Goal: Task Accomplishment & Management: Use online tool/utility

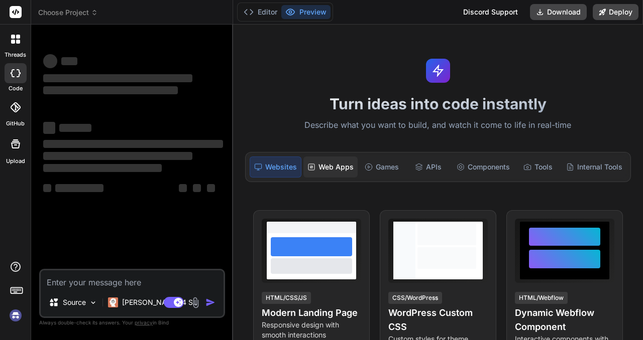
click at [333, 160] on div "Web Apps" at bounding box center [330, 167] width 54 height 21
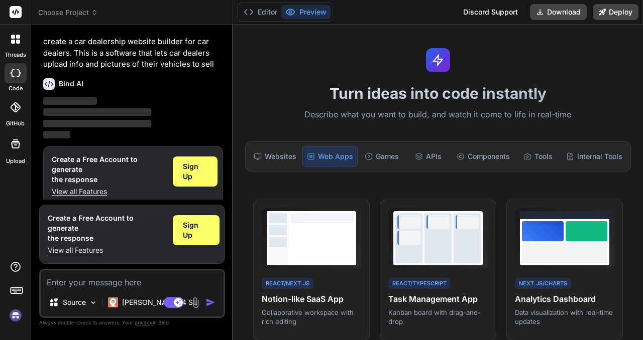
scroll to position [13, 0]
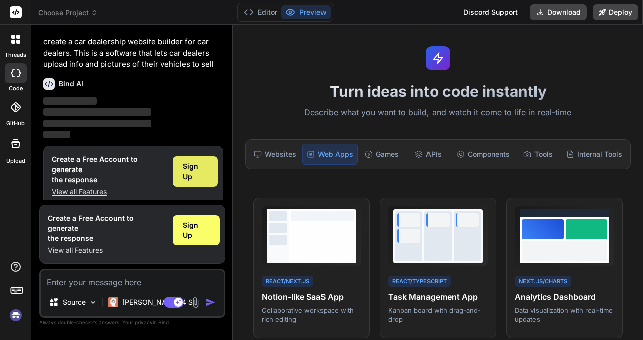
click at [200, 175] on span "Sign Up" at bounding box center [195, 172] width 25 height 20
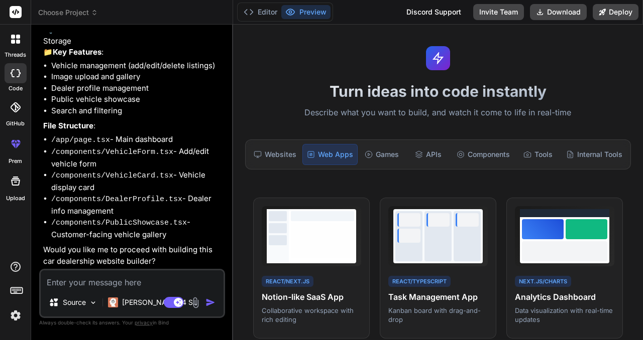
scroll to position [119, 0]
click at [127, 285] on textarea at bounding box center [132, 280] width 183 height 18
type textarea "x"
type textarea "y"
type textarea "x"
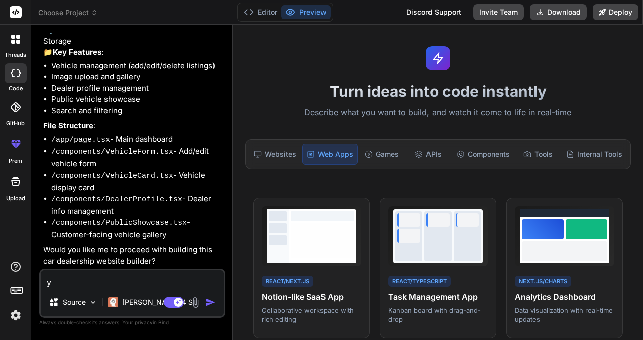
type textarea "ye"
type textarea "x"
type textarea "yes"
type textarea "x"
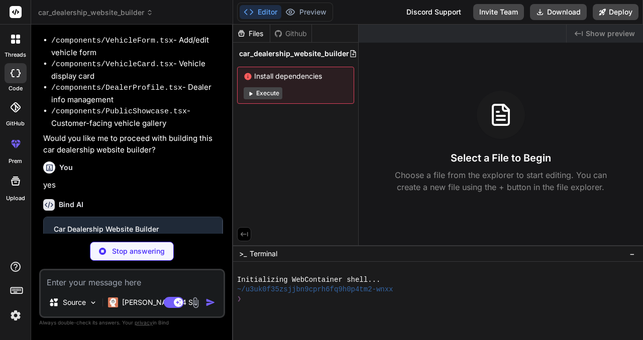
scroll to position [223, 0]
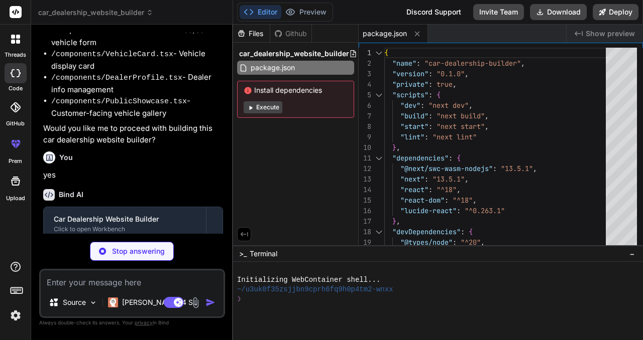
type textarea "x"
type textarea "module.exports = nextConfig"
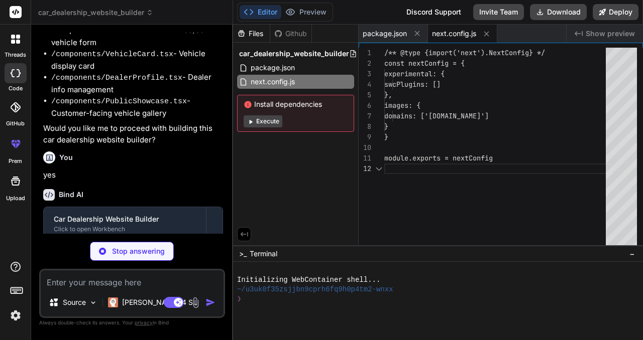
scroll to position [11, 0]
type textarea "x"
type textarea "}"
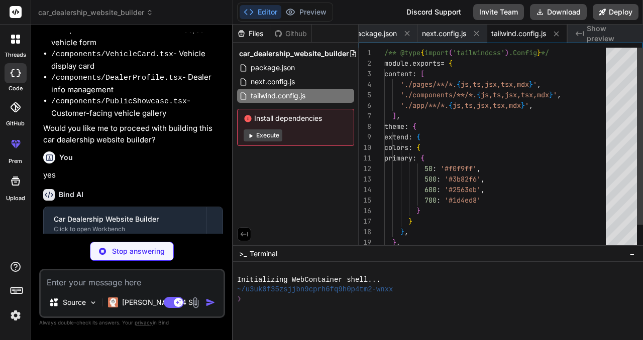
type textarea "x"
type textarea "module.exports = { plugins: { tailwindcss: {}, autoprefixer: {}, }, }"
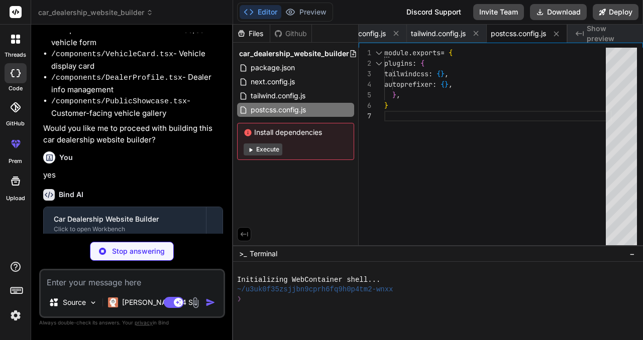
type textarea "x"
type textarea ""paths": { "@/*": ["./*"] } }, "include": ["next-env.d.ts", "**/*.ts", "**/*.ts…"
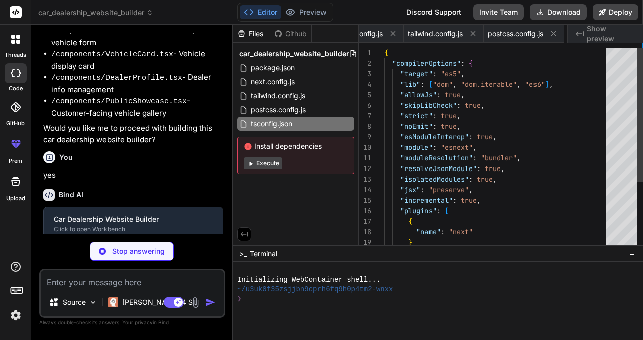
scroll to position [0, 161]
type textarea "x"
type textarea "background: linear-gradient( to bottom, transparent, rgb(var(--background-end-r…"
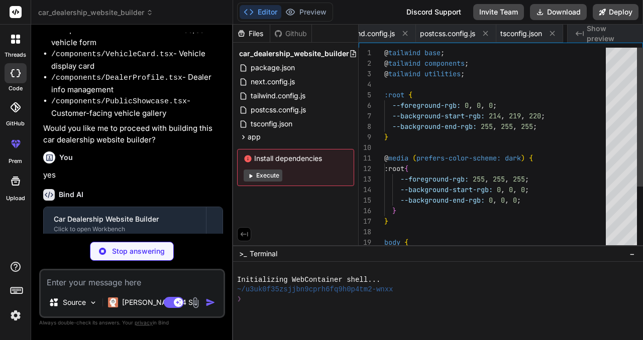
scroll to position [0, 224]
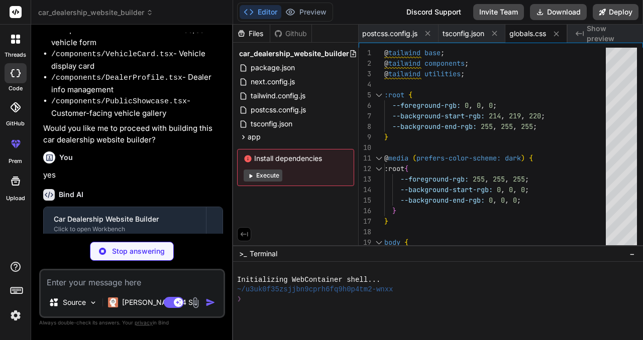
type textarea "x"
type textarea "body> </html> ) }"
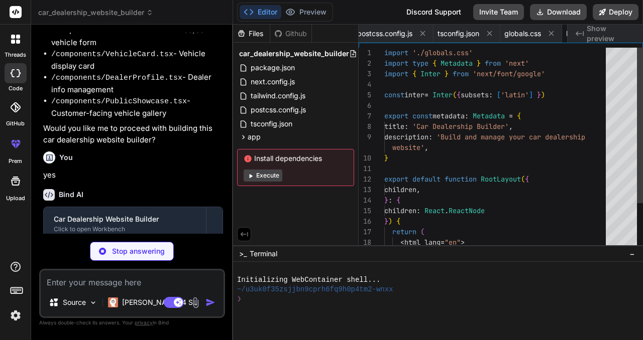
scroll to position [52, 0]
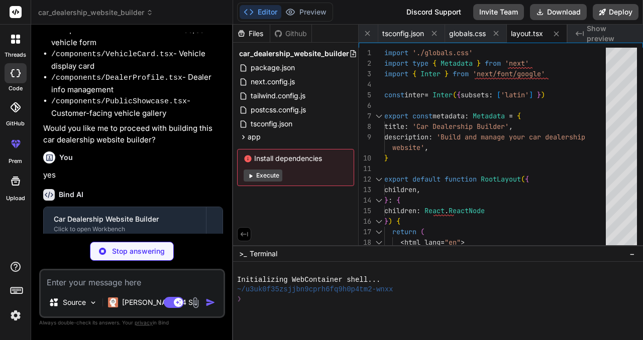
click at [276, 179] on button "Execute" at bounding box center [263, 176] width 39 height 12
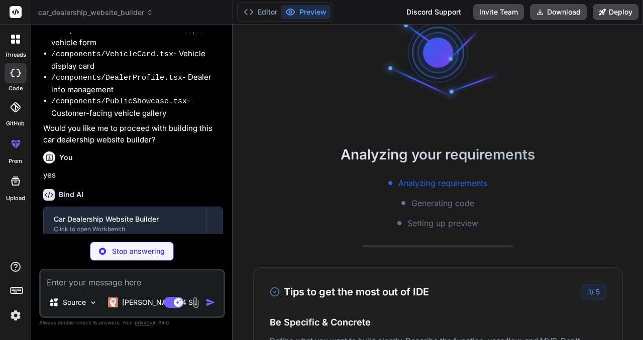
scroll to position [0, 0]
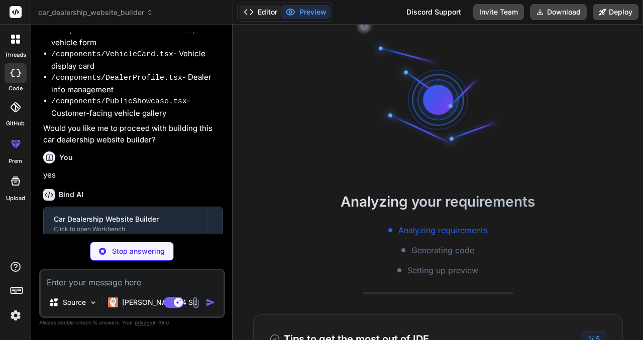
click at [264, 13] on button "Editor" at bounding box center [261, 12] width 42 height 14
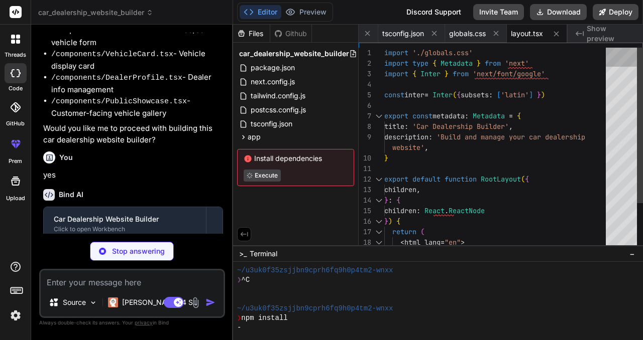
scroll to position [42, 0]
click at [623, 70] on div at bounding box center [621, 149] width 31 height 203
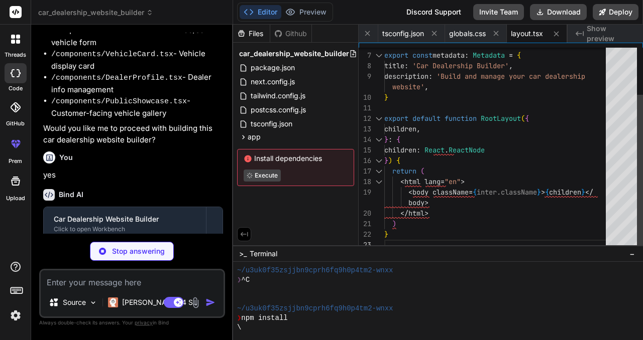
type textarea "x"
type textarea "</div> ) }"
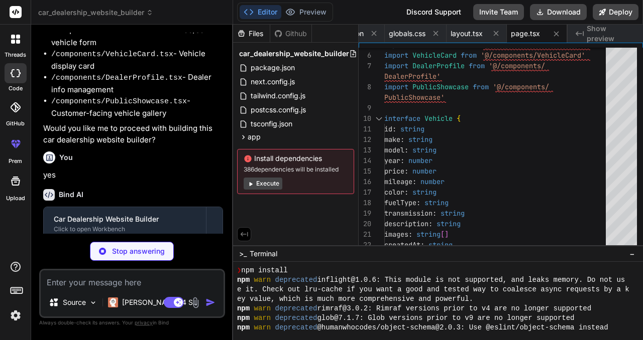
scroll to position [64, 0]
click at [96, 305] on img at bounding box center [93, 303] width 9 height 9
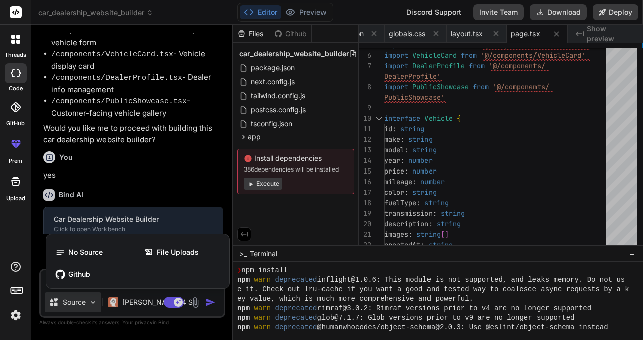
click at [96, 305] on div at bounding box center [321, 170] width 643 height 340
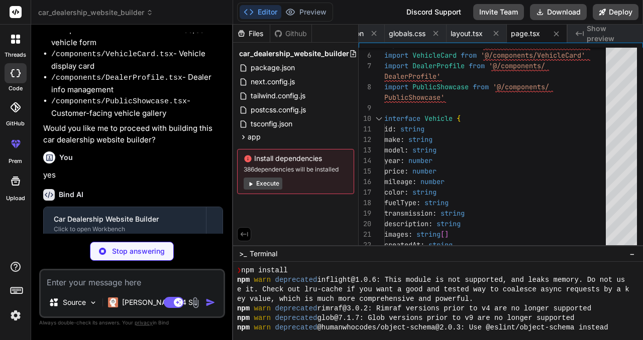
type textarea "x"
type textarea "</div> </form> </div> ) }"
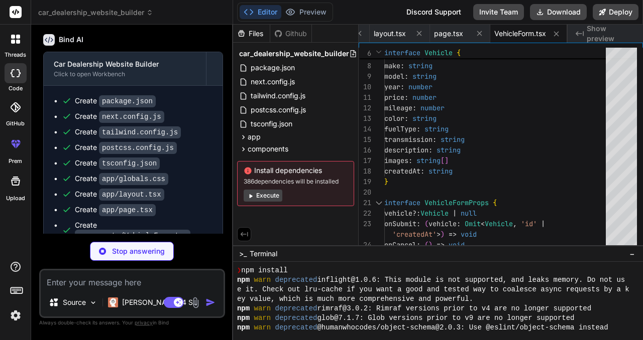
scroll to position [436, 0]
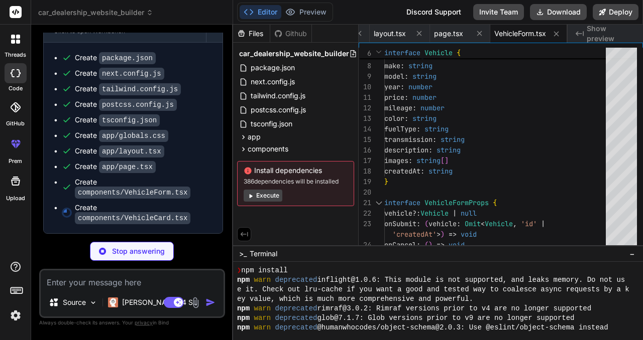
type textarea "x"
type textarea "</div> </div> </div> ) }"
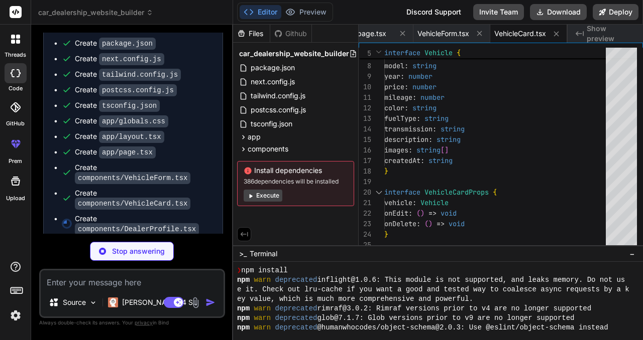
type textarea "x"
type textarea "> Save Profile </button> </div> </form> </div> ) }"
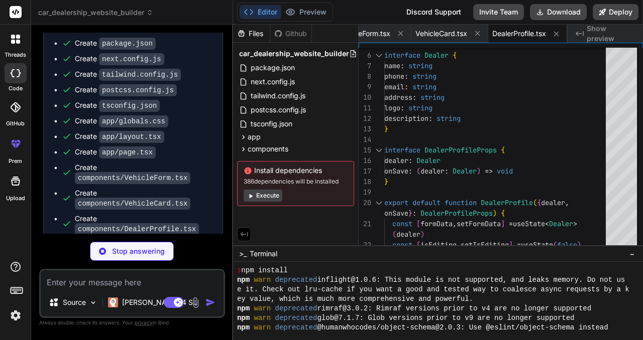
type textarea "x"
type textarea ") }"
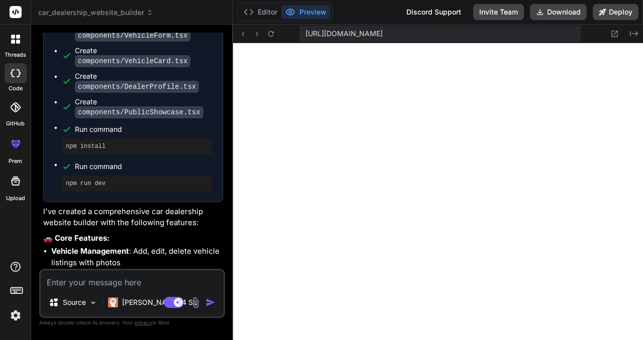
scroll to position [882, 0]
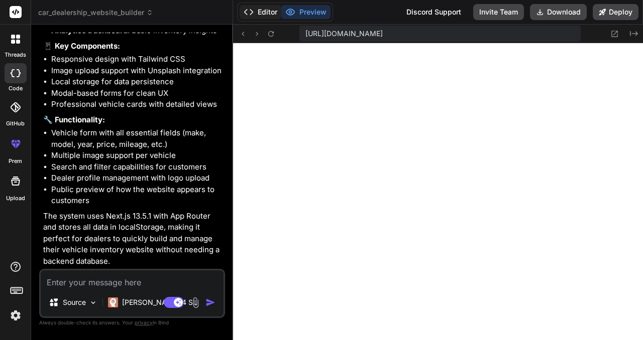
click at [260, 15] on button "Editor" at bounding box center [261, 12] width 42 height 14
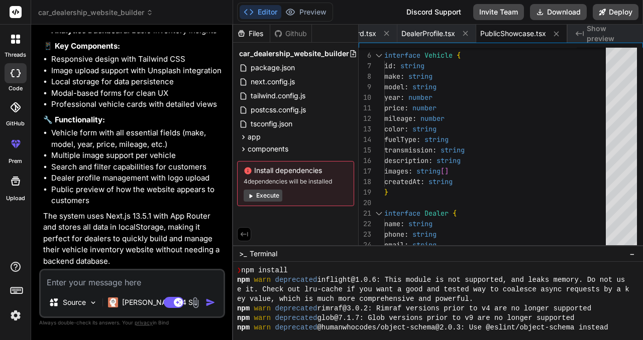
click at [263, 196] on button "Execute" at bounding box center [263, 196] width 39 height 12
click at [263, 189] on button "Execute" at bounding box center [263, 188] width 39 height 12
click at [309, 7] on button "Preview" at bounding box center [305, 12] width 49 height 14
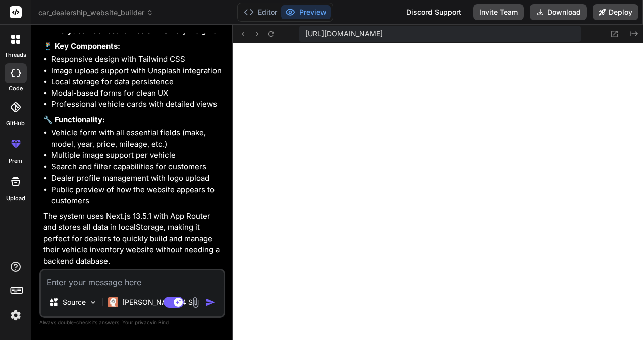
type textarea "x"
type textarea "</div> </div> </div> )} </div> ) }"
type textarea "x"
type textarea ") }"
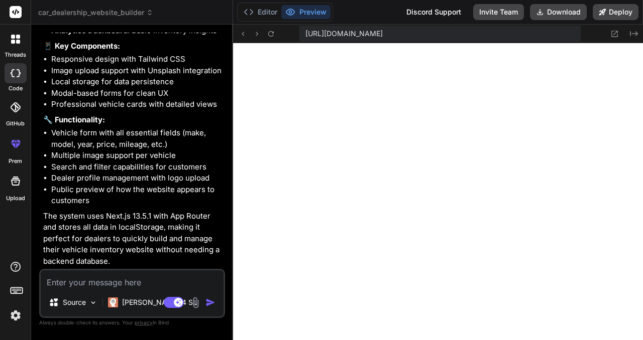
scroll to position [10, 0]
type textarea "x"
type textarea "}"
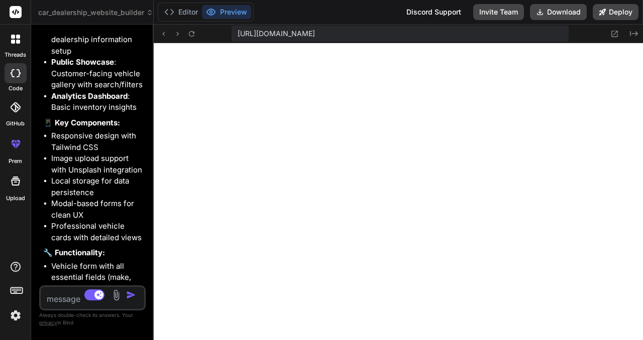
scroll to position [1195, 0]
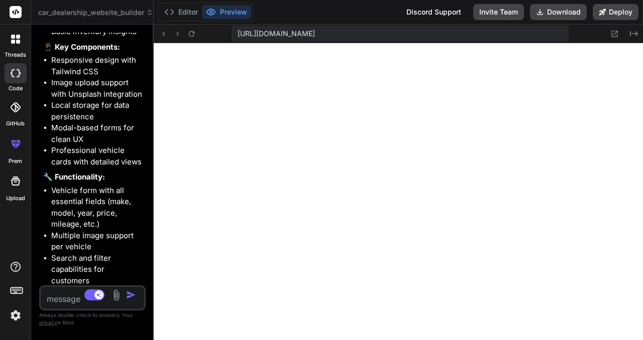
drag, startPoint x: 232, startPoint y: 233, endPoint x: 0, endPoint y: 218, distance: 232.5
click at [0, 218] on div "threads code GitHub prem Upload car_dealership_website_builder Created with Pix…" at bounding box center [321, 170] width 643 height 340
click at [619, 35] on icon at bounding box center [614, 34] width 9 height 9
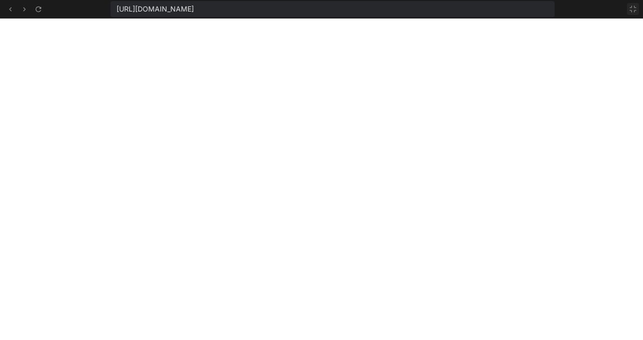
click at [632, 11] on icon at bounding box center [633, 9] width 8 height 8
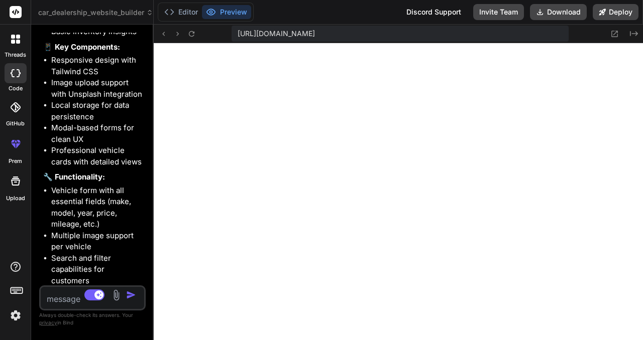
click at [117, 295] on img at bounding box center [116, 296] width 12 height 12
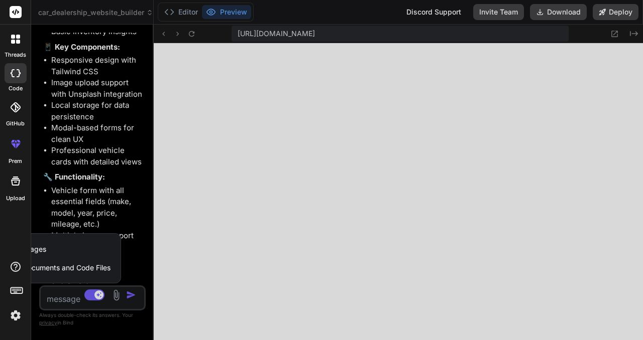
click at [48, 250] on div "Attach Images Image attachments are only supported in Claude and Gemini models." at bounding box center [47, 249] width 128 height 19
type textarea "x"
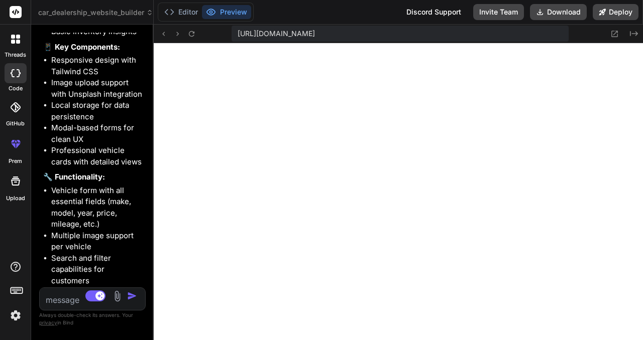
type input "C:\fakepath\screencapture-motors-stylemixthemes-elementor-dealer-one-listings-c…"
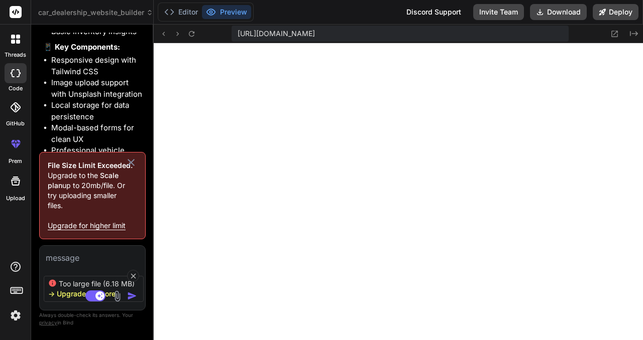
click at [131, 158] on icon at bounding box center [131, 163] width 12 height 12
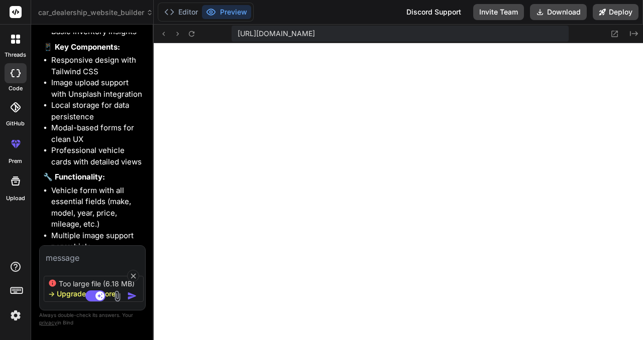
click at [152, 207] on div "Bind AI Web Search Created with Pixso. Code Generator You create a car dealersh…" at bounding box center [92, 182] width 123 height 315
type textarea "x"
type textarea "</div> </div> </div> )} </div> ) }"
type textarea "x"
type textarea ") }"
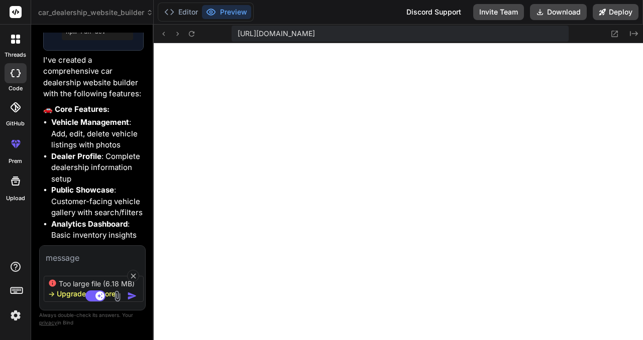
type textarea "x"
type textarea "</div> </div> )} </div> ) }"
type textarea "x"
type textarea "</div> ) }"
type textarea "x"
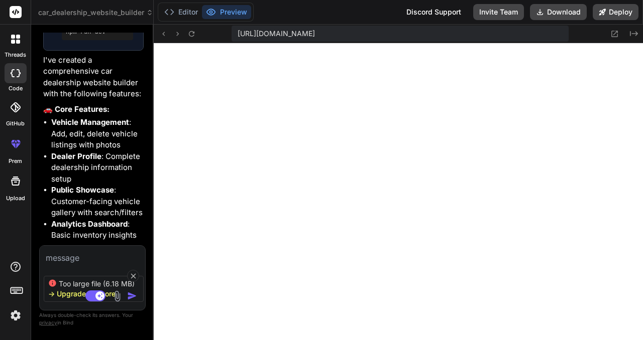
type textarea "</div> </div> </div> </div> </div> )} </div> ) }"
type textarea "x"
type textarea "</div> </div> )} </div> ) }"
type textarea "x"
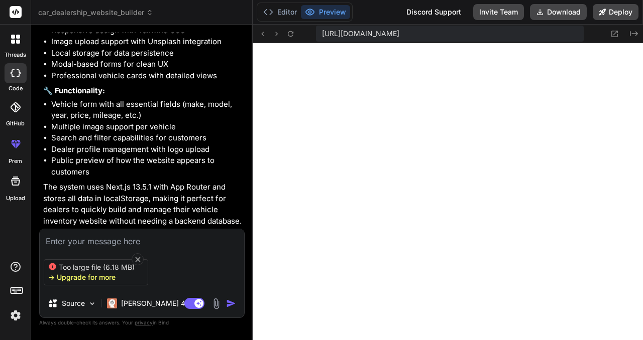
scroll to position [819, 0]
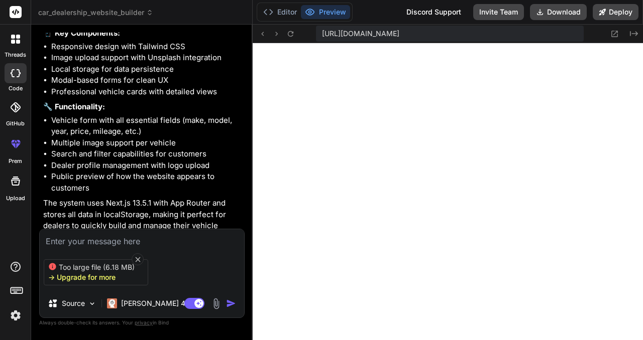
type textarea "x"
type textarea "</div> </div> )} </div> ) }"
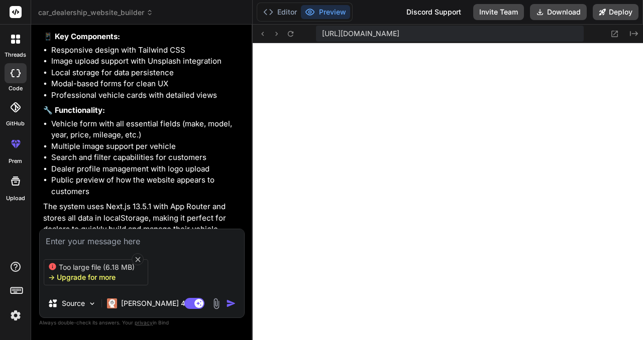
type textarea "x"
type textarea "</div> )} </div> ) }"
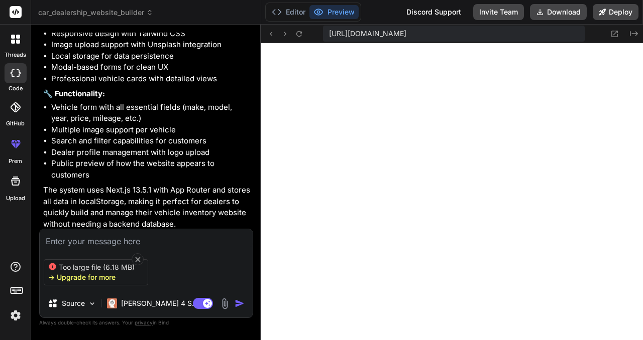
drag, startPoint x: 152, startPoint y: 207, endPoint x: 242, endPoint y: 211, distance: 89.4
click at [242, 211] on div "Bind AI Web Search Created with Pixso. Code Generator You create a car dealersh…" at bounding box center [146, 183] width 230 height 316
click at [138, 258] on icon at bounding box center [137, 259] width 5 height 5
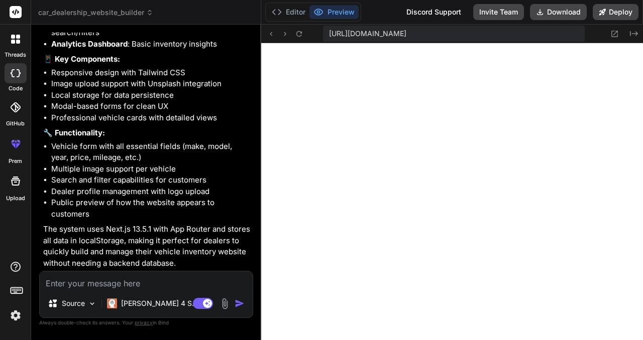
scroll to position [805, 0]
click at [222, 302] on img at bounding box center [225, 304] width 12 height 12
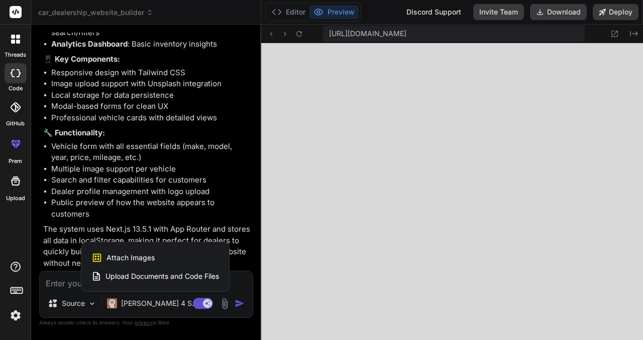
click at [145, 257] on span "Attach Images" at bounding box center [130, 258] width 48 height 10
type textarea "x"
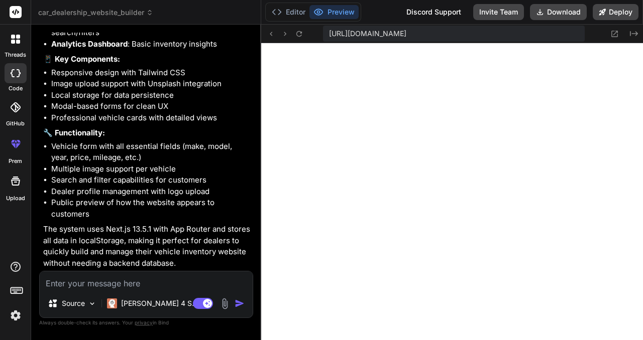
type input "C:\fakepath\screencapture-motors-stylemixthemes-elementor-dealer-one-listings-c…"
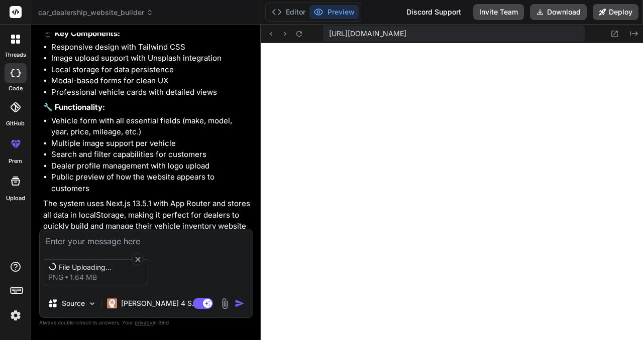
scroll to position [819, 0]
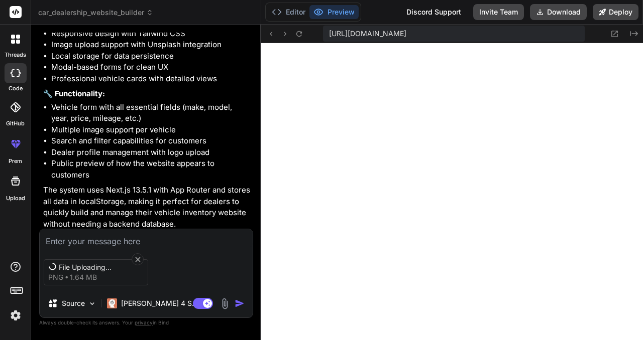
click at [142, 241] on textarea at bounding box center [146, 238] width 213 height 18
type textarea "x"
type textarea "I"
type textarea "x"
type textarea "I"
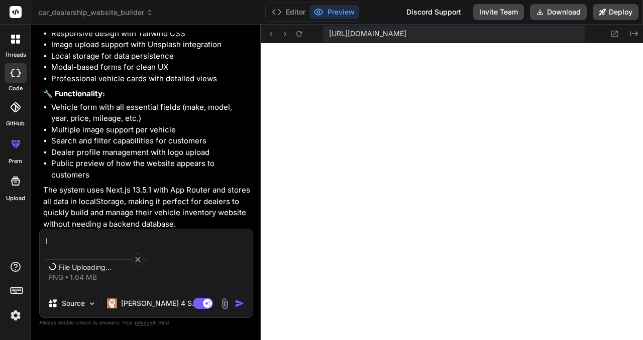
type textarea "x"
type textarea "I n"
type textarea "x"
type textarea "I ne"
type textarea "x"
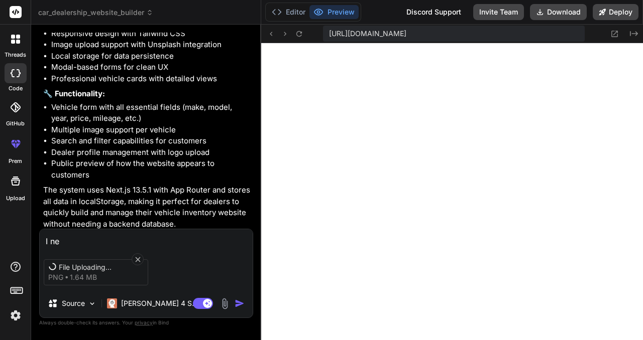
type textarea "I nee"
type textarea "x"
type textarea "I need"
type textarea "x"
type textarea "I need"
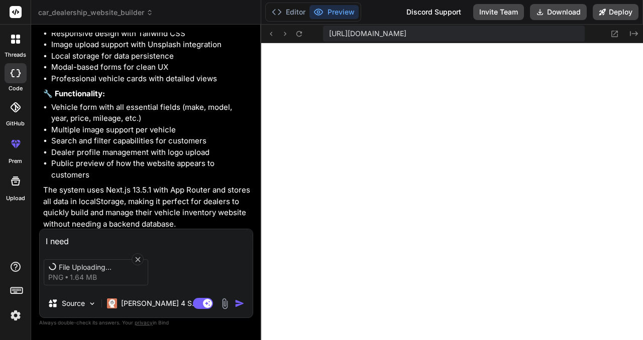
type textarea "x"
type textarea "I need e"
type textarea "x"
type textarea "I need ea"
type textarea "x"
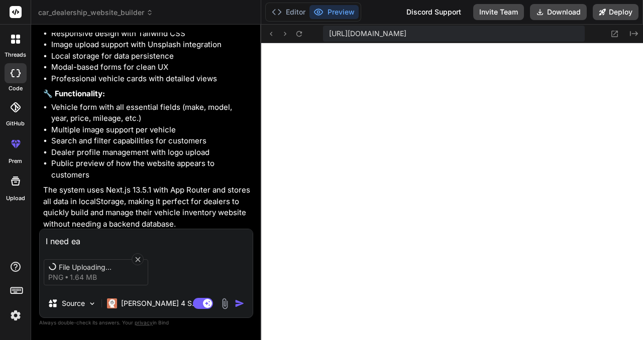
type textarea "I need eac"
type textarea "x"
type textarea "I need each"
type textarea "x"
type textarea "I need each"
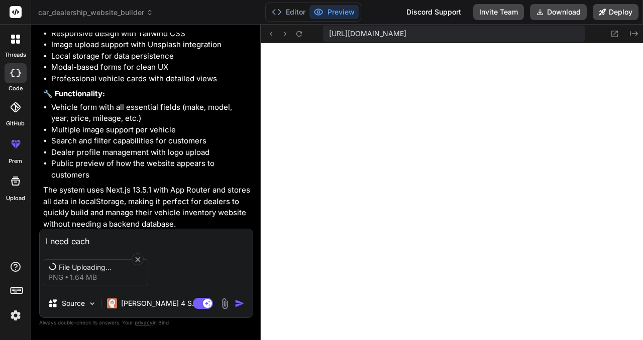
type textarea "x"
type textarea "I need each v"
type textarea "x"
type textarea "I need each ve"
type textarea "x"
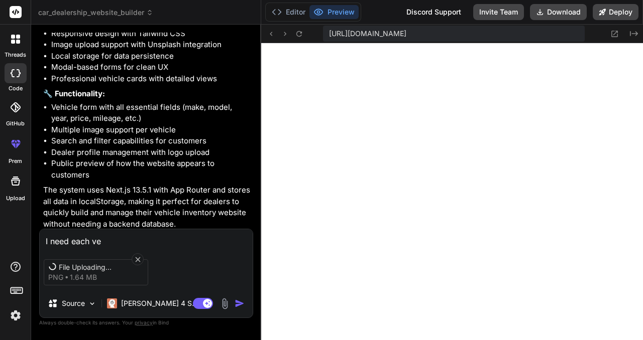
type textarea "I need each veh"
type textarea "x"
type textarea "I need each vehi"
type textarea "x"
type textarea "I need each vehic"
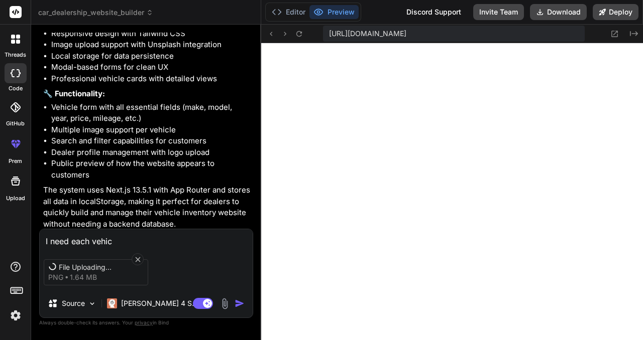
type textarea "x"
type textarea "I need each vehicl"
type textarea "x"
type textarea "I need each vehicle"
click at [113, 240] on textarea "I need each vehicle" at bounding box center [146, 238] width 213 height 18
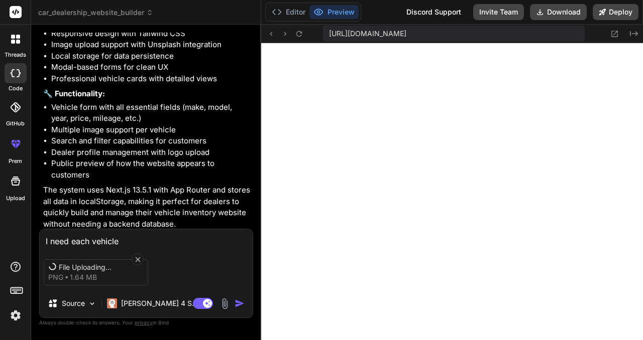
click at [113, 240] on textarea "I need each vehicle" at bounding box center [146, 238] width 213 height 18
type textarea "x"
type textarea "W"
type textarea "x"
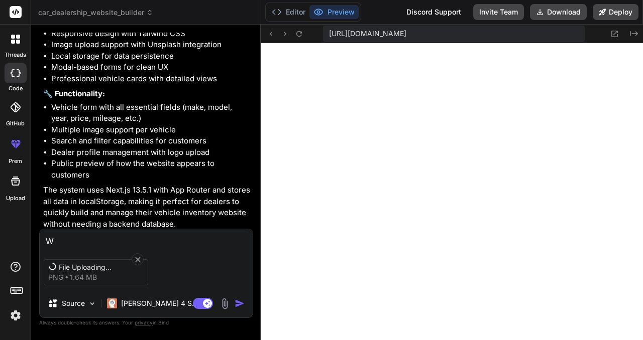
type textarea "Wh"
type textarea "x"
type textarea "Whe"
type textarea "x"
type textarea "When"
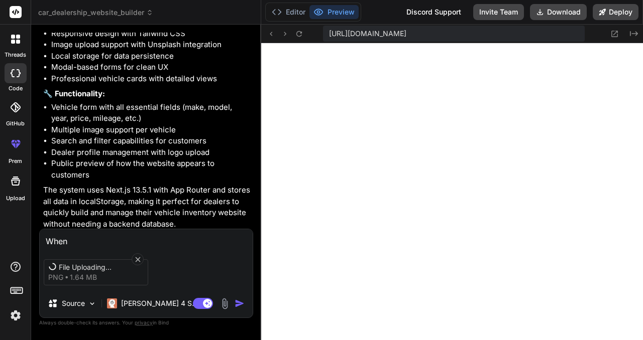
type textarea "x"
type textarea "When"
type textarea "x"
type textarea "When a"
type textarea "x"
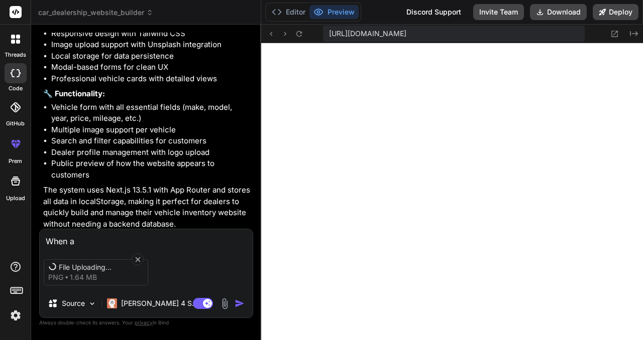
type textarea "When a"
type textarea "x"
type textarea "When a v"
type textarea "x"
type textarea "When a ve"
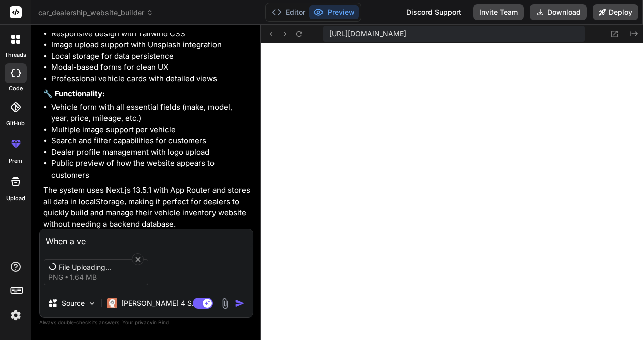
type textarea "x"
type textarea "When a veh"
type textarea "x"
type textarea "When a vehi"
type textarea "x"
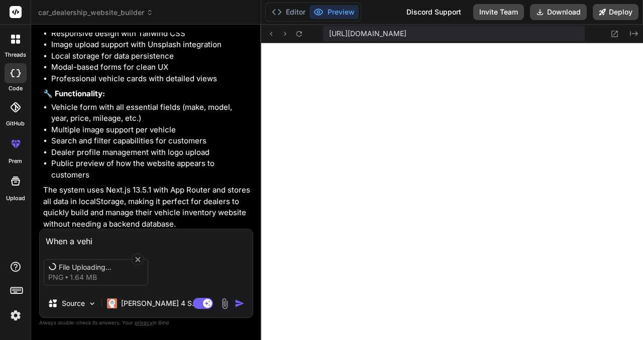
type textarea "When a vehic"
type textarea "x"
type textarea "When a vehicl"
type textarea "x"
type textarea "When a vehicle"
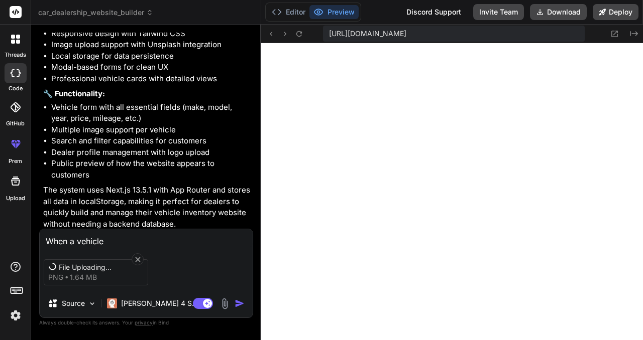
type textarea "x"
type textarea "When a vehicle"
type textarea "x"
type textarea "When a vehicle i"
type textarea "x"
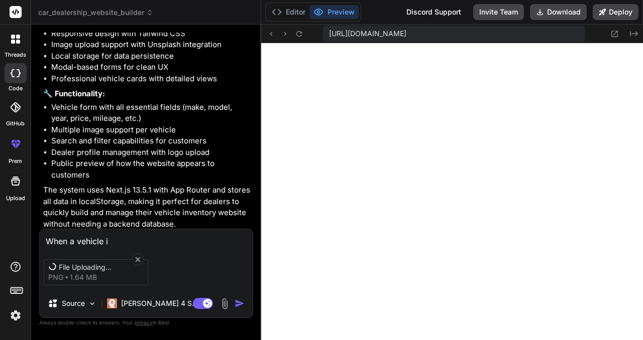
type textarea "When a vehicle is"
type textarea "x"
type textarea "When a vehicle is"
type textarea "x"
type textarea "When a vehicle is c"
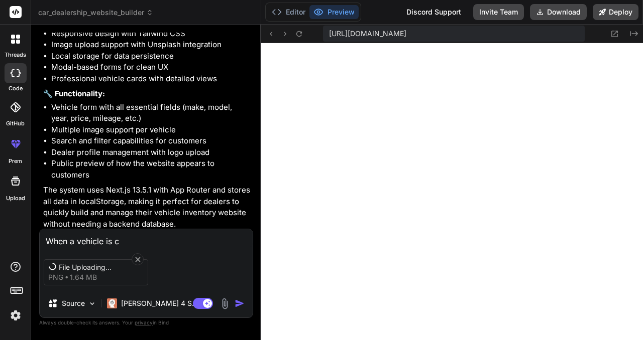
type textarea "x"
type textarea "When a vehicle is cl"
type textarea "x"
type textarea "When a vehicle is cli"
type textarea "x"
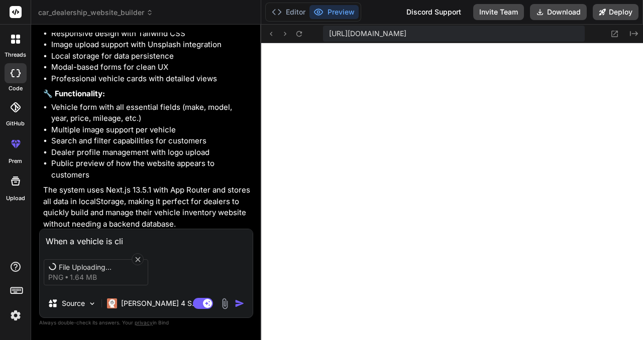
type textarea "When a vehicle is clic"
type textarea "x"
type textarea "When a vehicle is click"
type textarea "x"
type textarea "When a vehicle is clicke"
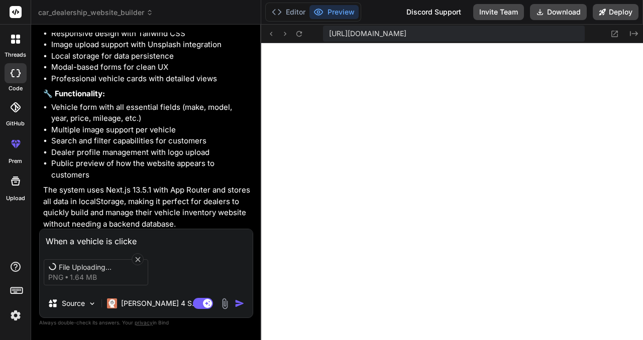
type textarea "x"
type textarea "When a vehicle is clicked"
type textarea "x"
type textarea "When a vehicle is clicked."
type textarea "x"
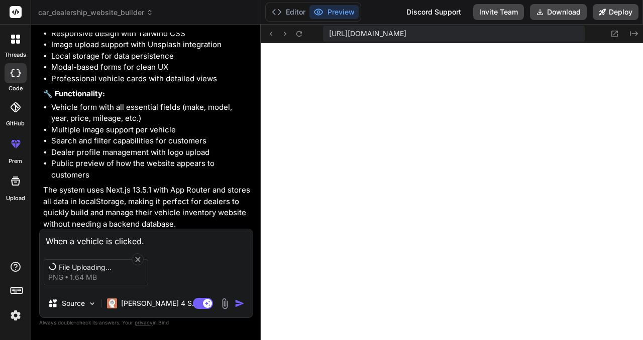
type textarea "When a vehicle is clicked."
type textarea "x"
type textarea "When a vehicle is clicked. I"
type textarea "x"
type textarea "When a vehicle is clicked. I"
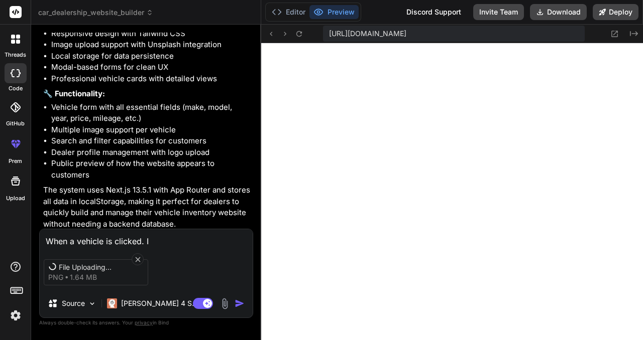
type textarea "x"
type textarea "When a vehicle is clicked. I n"
type textarea "x"
type textarea "When a vehicle is clicked. I ne"
type textarea "x"
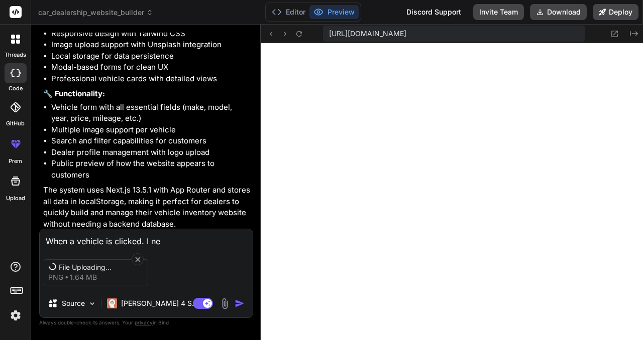
type textarea "When a vehicle is clicked. I nee"
type textarea "x"
type textarea "When a vehicle is clicked. I need"
type textarea "x"
type textarea "When a vehicle is clicked. I need"
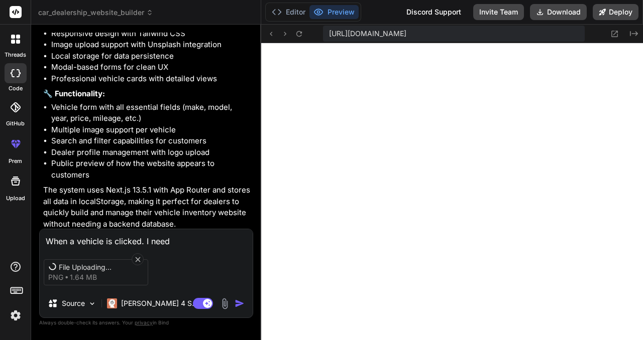
type textarea "x"
type textarea "When a vehicle is clicked. I need a"
type textarea "x"
type textarea "When a vehicle is clicked. I need a"
type textarea "x"
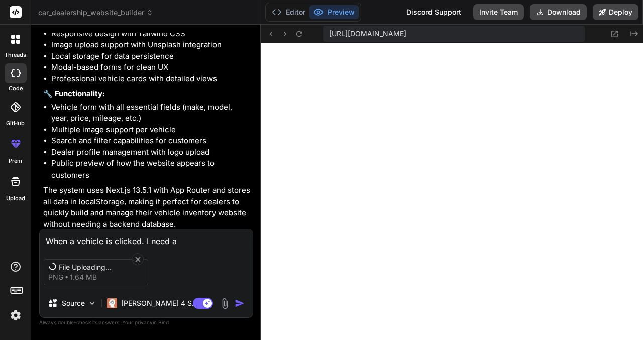
type textarea "When a vehicle is clicked. I need a m"
type textarea "x"
type textarea "When a vehicle is clicked. I need a mo"
type textarea "x"
type textarea "When a vehicle is clicked. I need a mor"
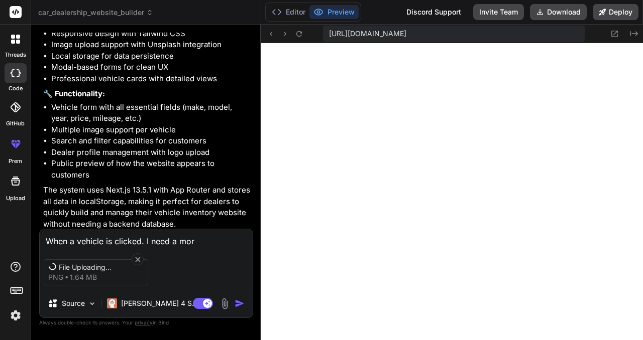
type textarea "x"
type textarea "When a vehicle is clicked. I need a more"
type textarea "x"
type textarea "When a vehicle is clicked. I need a mored"
type textarea "x"
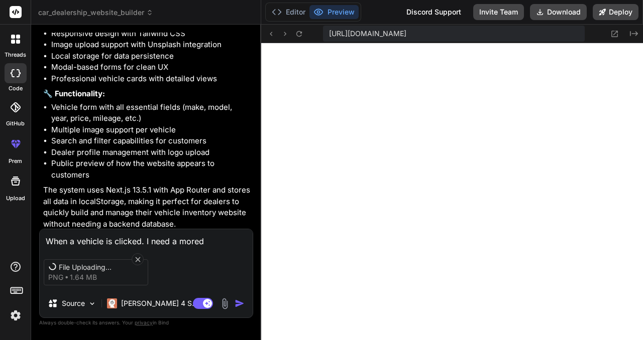
type textarea "When a vehicle is clicked. I need a more"
type textarea "x"
type textarea "When a vehicle is clicked. I need a more"
type textarea "x"
type textarea "When a vehicle is clicked. I need a more d"
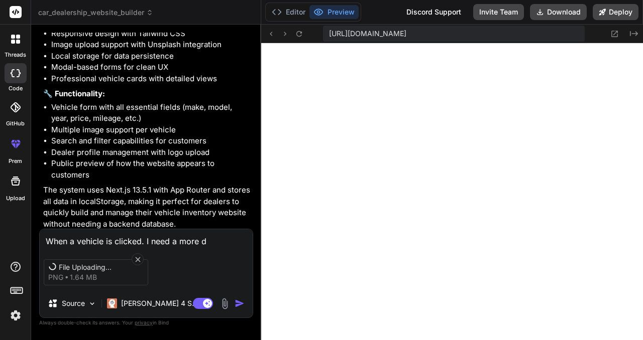
type textarea "x"
type textarea "When a vehicle is clicked. I need a more de"
type textarea "x"
type textarea "When a vehicle is clicked. I need a more det"
type textarea "x"
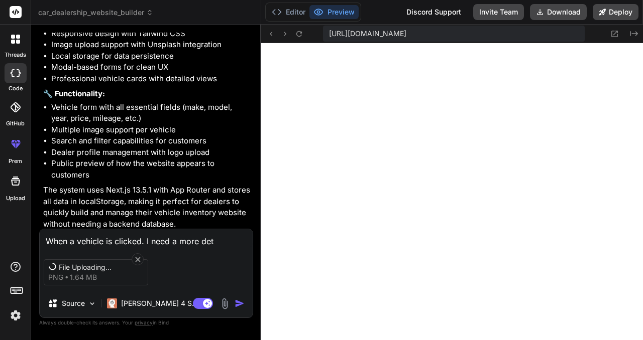
type textarea "When a vehicle is clicked. I need a more deta"
type textarea "x"
type textarea "When a vehicle is clicked. I need a more detai"
type textarea "x"
type textarea "When a vehicle is clicked. I need a more detail"
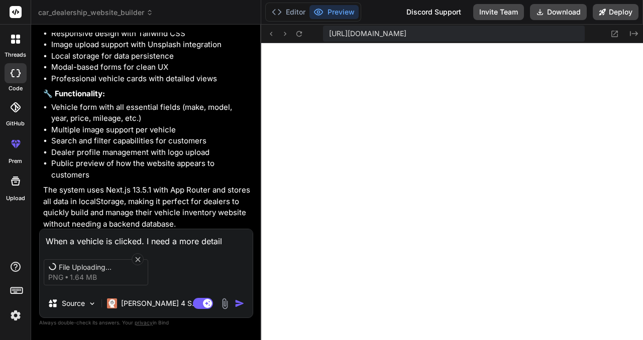
type textarea "x"
type textarea "When a vehicle is clicked. I need a more detaile"
type textarea "x"
type textarea "When a vehicle is clicked. I need a more detailed"
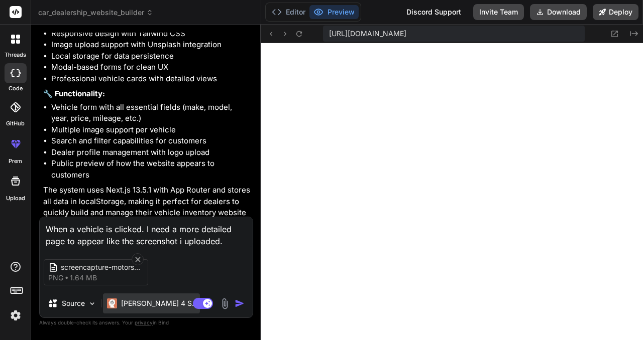
click at [142, 306] on p "Claude 4 S.." at bounding box center [158, 304] width 75 height 10
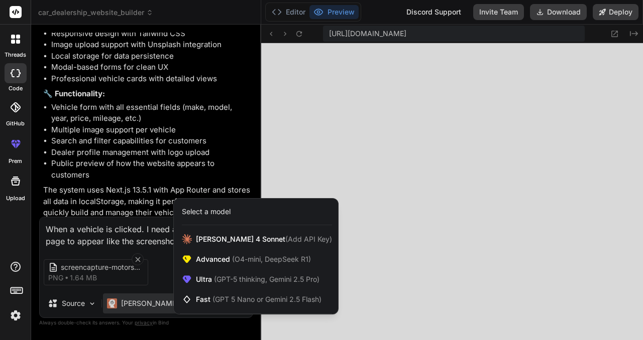
click at [158, 277] on div at bounding box center [321, 170] width 643 height 340
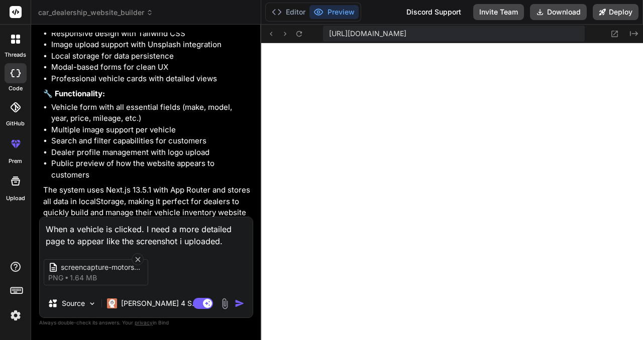
click at [240, 304] on img "button" at bounding box center [239, 304] width 10 height 10
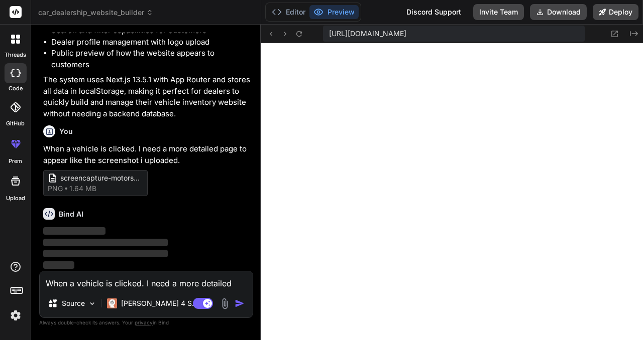
scroll to position [919, 0]
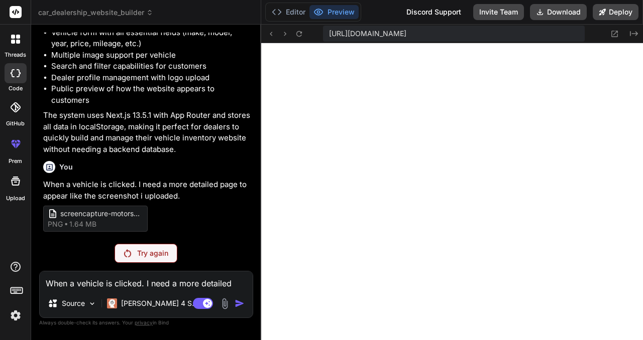
click at [155, 254] on p "Try again" at bounding box center [152, 254] width 31 height 10
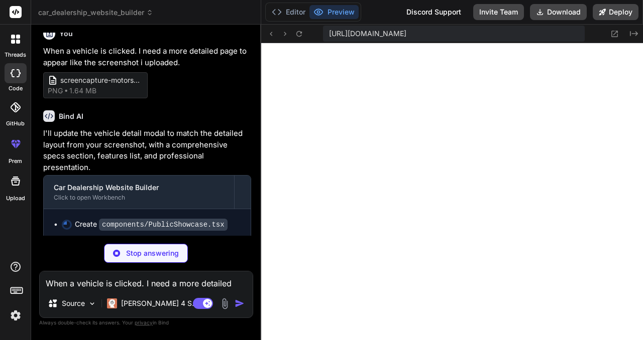
scroll to position [1046, 0]
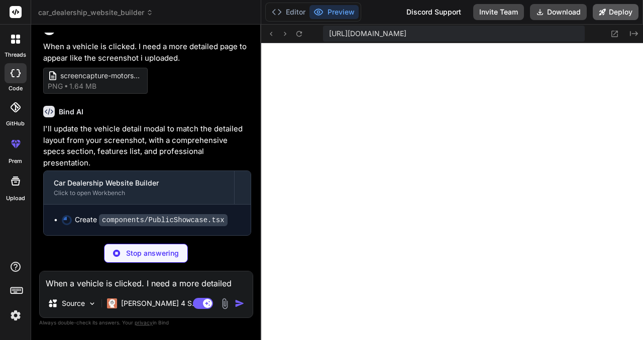
click at [619, 12] on button "Deploy" at bounding box center [615, 12] width 46 height 16
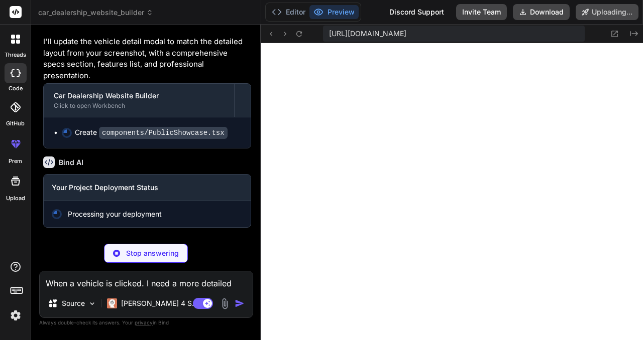
scroll to position [1133, 0]
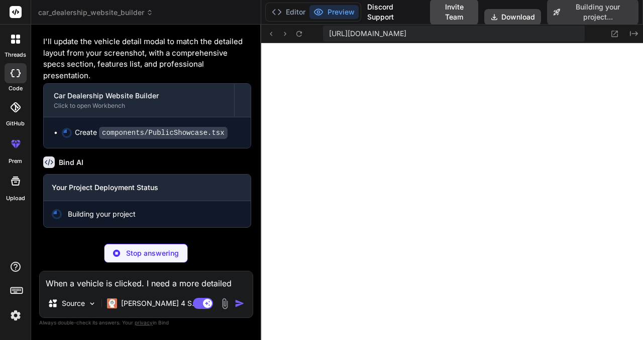
click at [89, 216] on span "Building your project" at bounding box center [102, 214] width 68 height 10
click at [125, 191] on h3 "Your Project Deployment Status" at bounding box center [147, 188] width 191 height 10
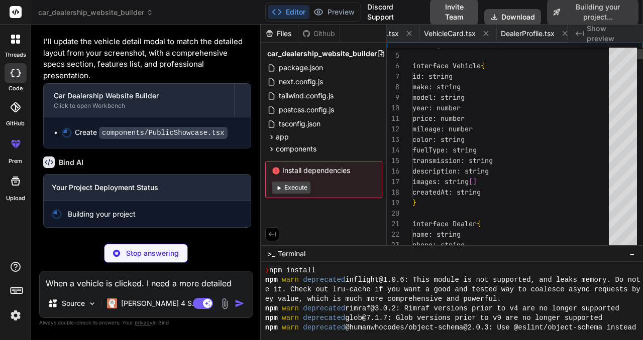
scroll to position [0, 699]
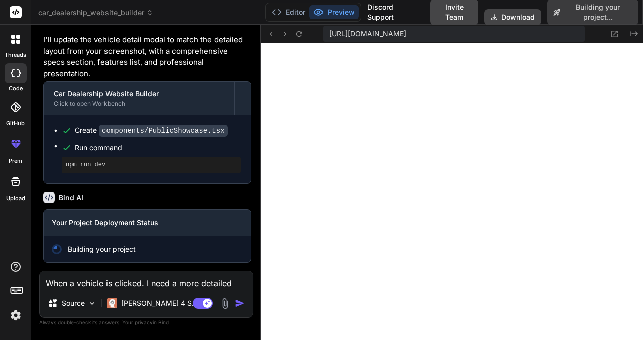
click at [95, 167] on pre "npm run dev" at bounding box center [151, 165] width 171 height 8
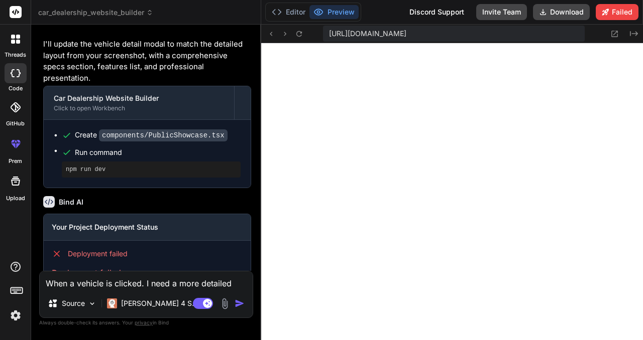
scroll to position [1114, 0]
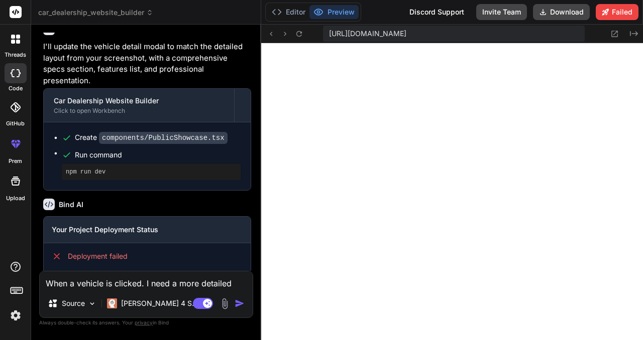
click at [145, 281] on textarea "When a vehicle is clicked. I need a more detailed page to appear like the scree…" at bounding box center [146, 281] width 213 height 18
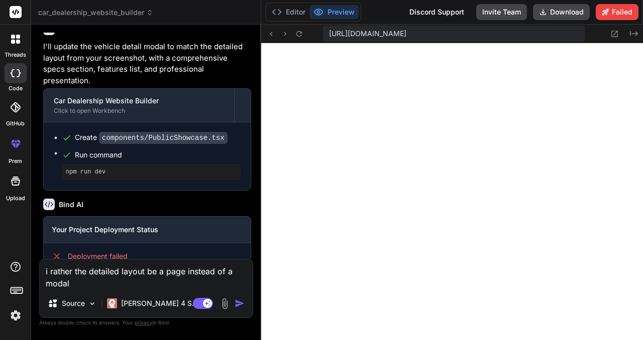
click at [235, 306] on img "button" at bounding box center [239, 304] width 10 height 10
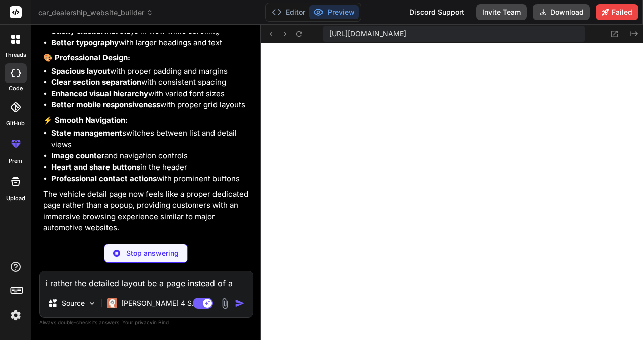
scroll to position [1722, 0]
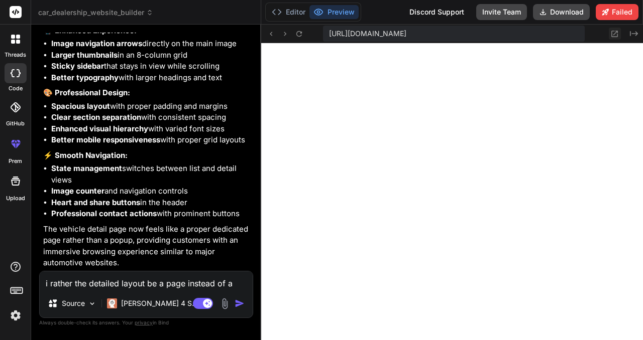
click at [616, 34] on icon at bounding box center [614, 34] width 9 height 9
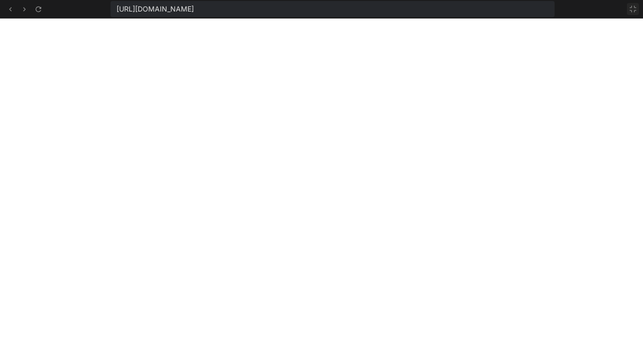
click at [633, 11] on icon at bounding box center [633, 9] width 8 height 8
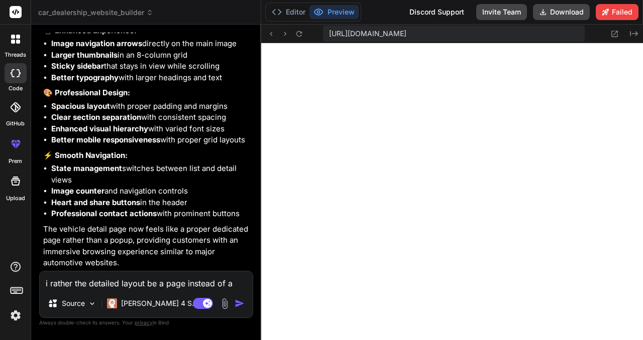
click at [174, 281] on textarea "i rather the detailed layout be a page instead of a modal" at bounding box center [146, 281] width 213 height 18
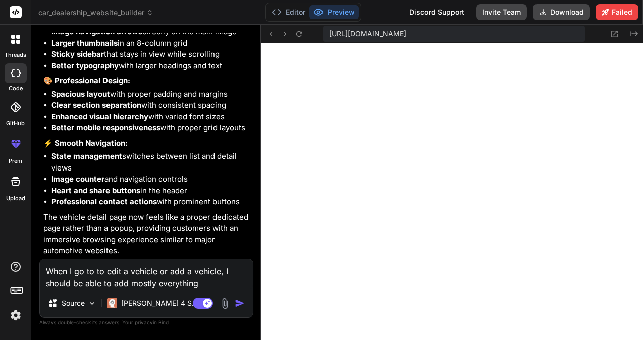
click at [128, 284] on textarea "When I go to to edit a vehicle or add a vehicle, I should be able to add mostly…" at bounding box center [146, 275] width 213 height 30
drag, startPoint x: 231, startPoint y: 283, endPoint x: 178, endPoint y: 282, distance: 53.7
click at [178, 284] on textarea "When I go to to edit a vehicle or add a vehicle, I should be able to add or edi…" at bounding box center [146, 275] width 213 height 30
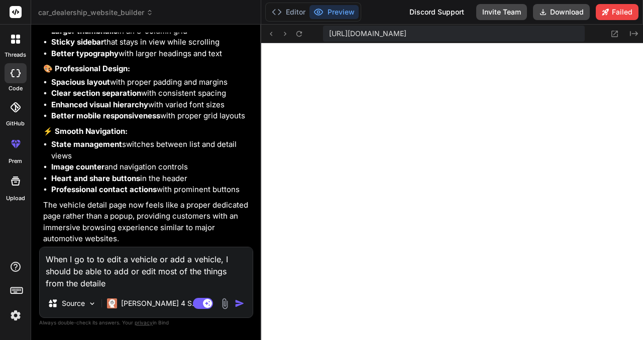
click at [60, 286] on textarea "When I go to to edit a vehicle or add a vehicle, I should be able to add or edi…" at bounding box center [146, 269] width 213 height 42
click at [118, 285] on textarea "When I go to to edit a vehicle or add a vehicle, I should be able to add or edi…" at bounding box center [146, 269] width 213 height 42
click at [239, 305] on img "button" at bounding box center [239, 304] width 10 height 10
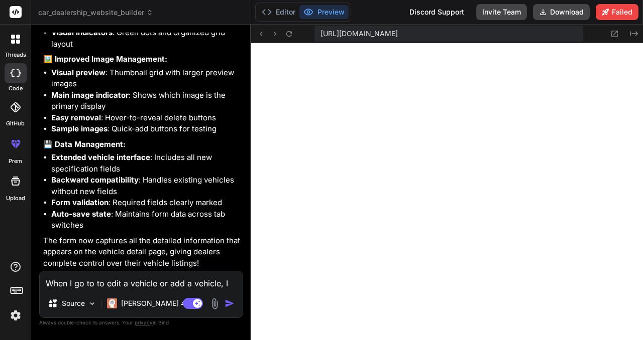
scroll to position [3933, 0]
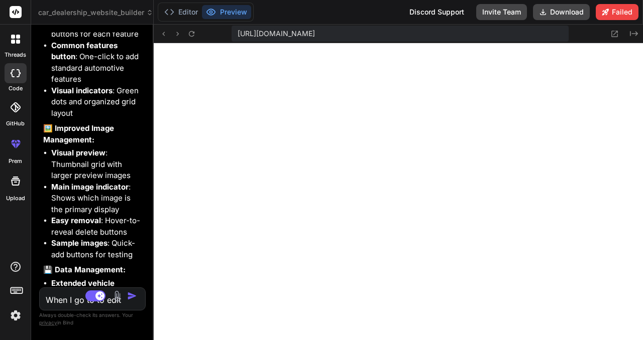
drag, startPoint x: 260, startPoint y: 206, endPoint x: 29, endPoint y: 203, distance: 231.5
click at [29, 203] on div "threads code GitHub prem Upload car_dealership_website_builder Created with Pix…" at bounding box center [321, 170] width 643 height 340
click at [617, 33] on icon at bounding box center [615, 34] width 7 height 7
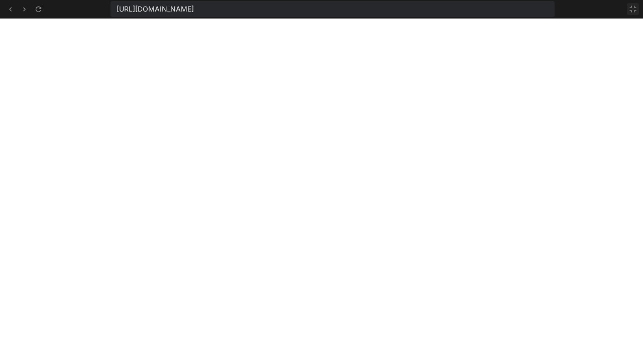
click at [633, 13] on icon at bounding box center [633, 9] width 8 height 8
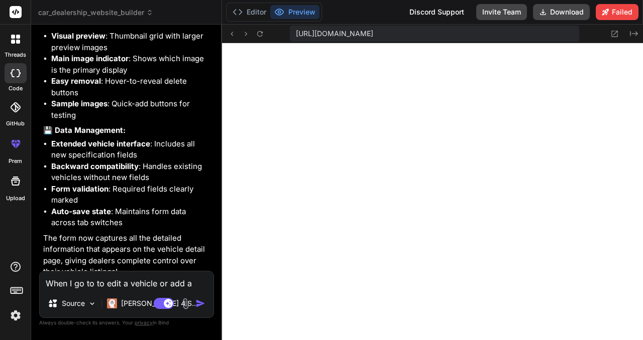
scroll to position [2843, 0]
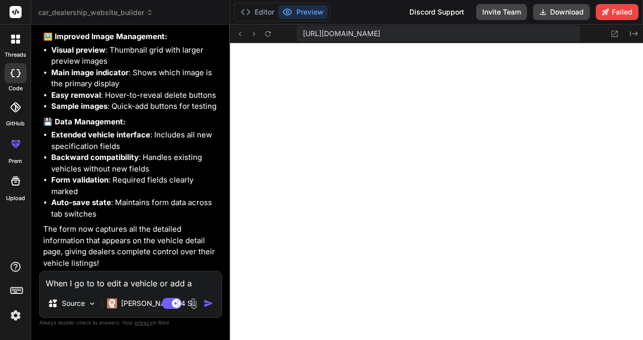
drag, startPoint x: 153, startPoint y: 216, endPoint x: 209, endPoint y: 212, distance: 56.8
click at [209, 212] on div "Bind AI Web Search Created with Pixso. Code Generator You create a car dealersh…" at bounding box center [130, 183] width 199 height 316
click at [94, 285] on textarea "When I go to to edit a vehicle or add a vehicle, I should be able to add or edi…" at bounding box center [131, 281] width 182 height 18
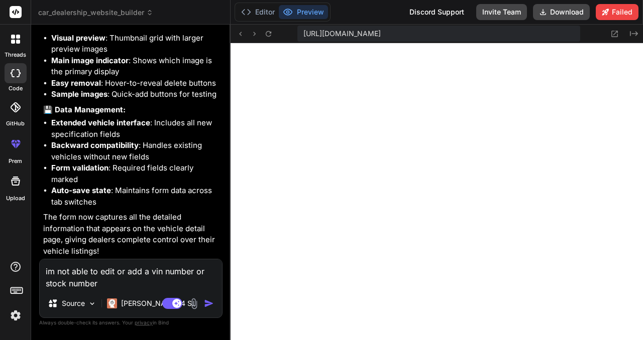
scroll to position [2917, 0]
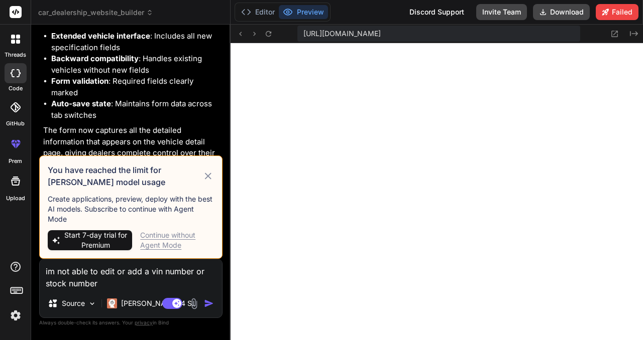
click at [159, 241] on div "Continue without Agent Mode" at bounding box center [177, 240] width 74 height 20
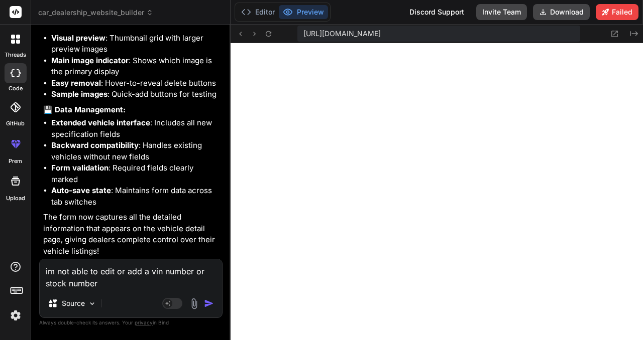
click at [211, 302] on img "button" at bounding box center [209, 304] width 10 height 10
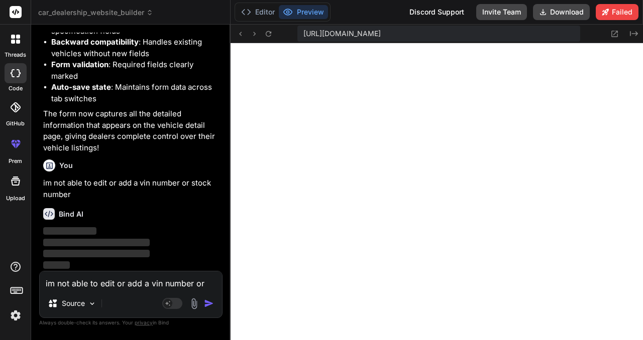
scroll to position [2959, 0]
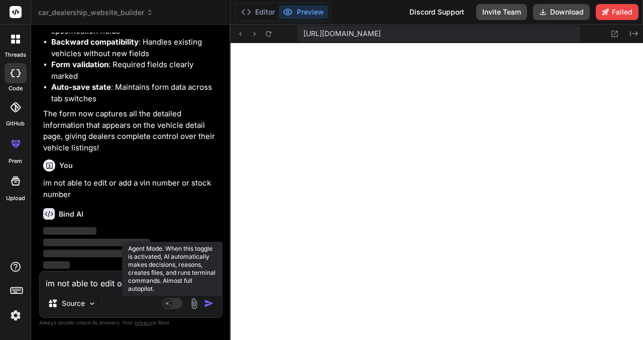
click at [178, 304] on rect at bounding box center [172, 303] width 20 height 11
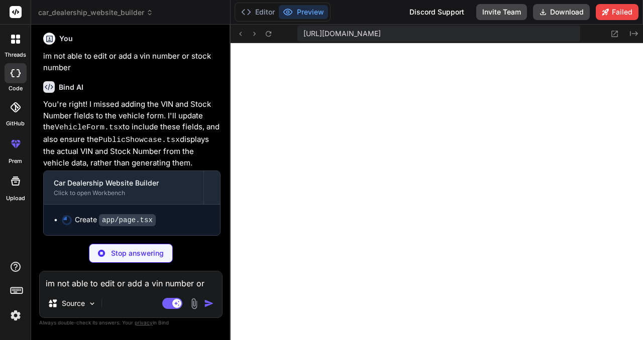
scroll to position [3083, 0]
click at [91, 303] on img at bounding box center [92, 304] width 9 height 9
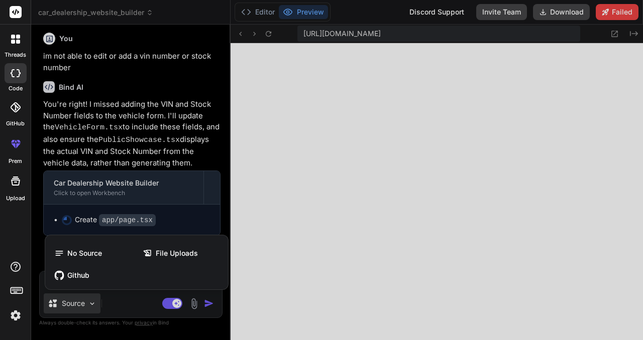
click at [114, 303] on div at bounding box center [321, 170] width 643 height 340
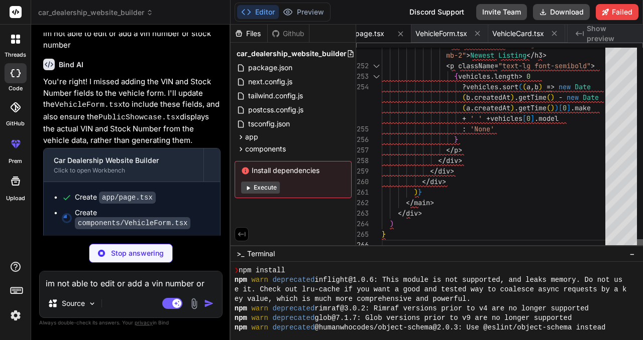
scroll to position [95, 0]
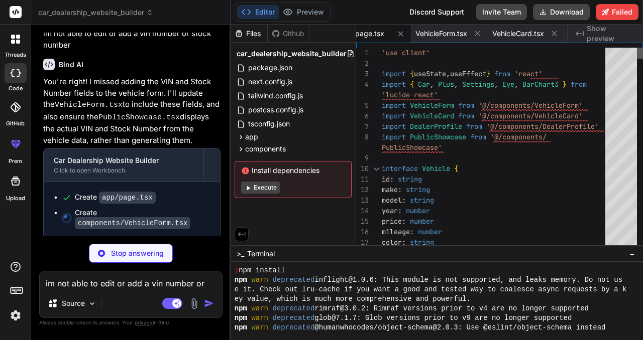
click at [642, 48] on div at bounding box center [640, 53] width 6 height 11
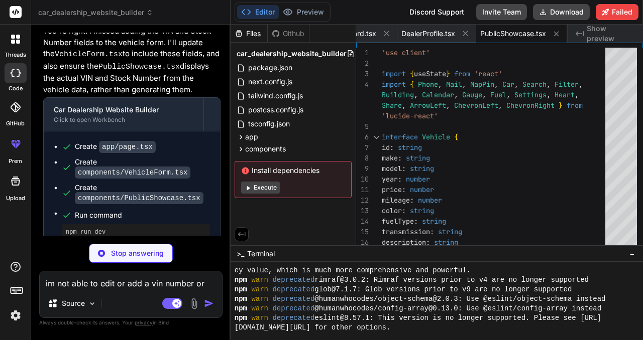
scroll to position [0, 0]
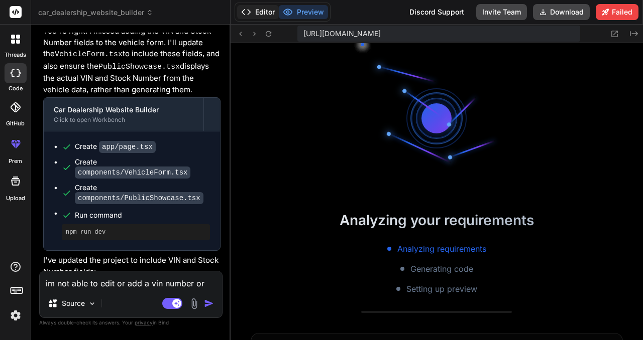
click at [255, 17] on button "Editor" at bounding box center [258, 12] width 42 height 14
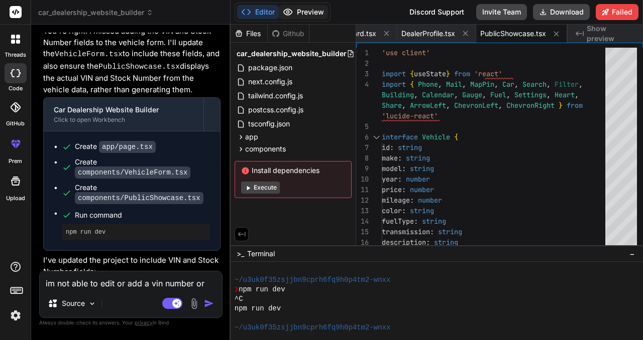
click at [301, 10] on button "Preview" at bounding box center [303, 12] width 49 height 14
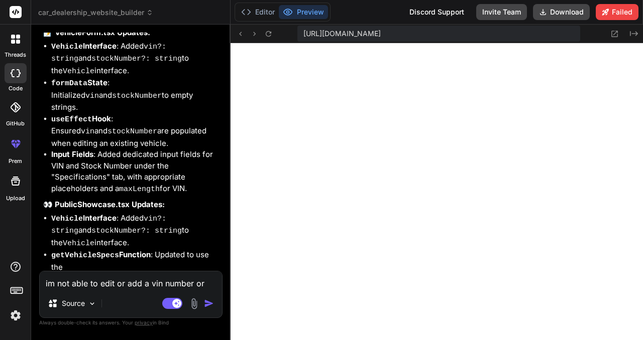
scroll to position [3380, 0]
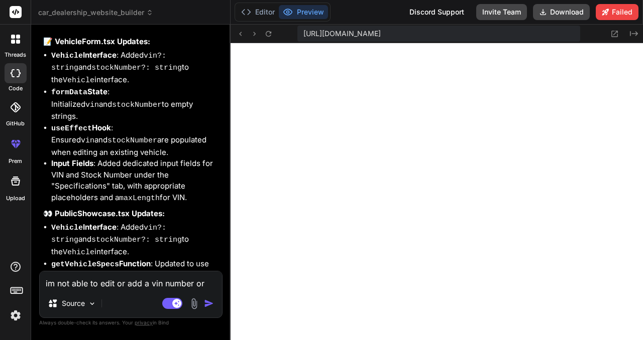
click at [129, 283] on textarea "im not able to edit or add a vin number or stock number" at bounding box center [131, 281] width 182 height 18
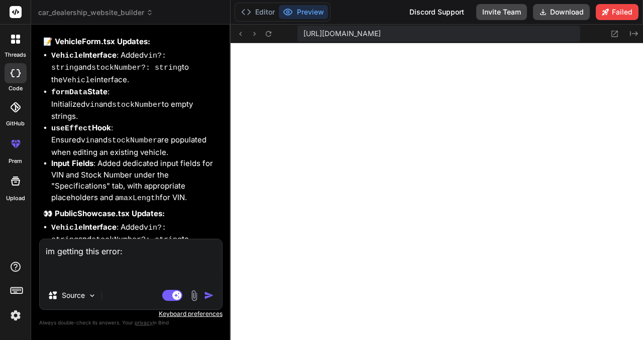
click at [159, 265] on textarea "im getting this error:" at bounding box center [131, 261] width 182 height 42
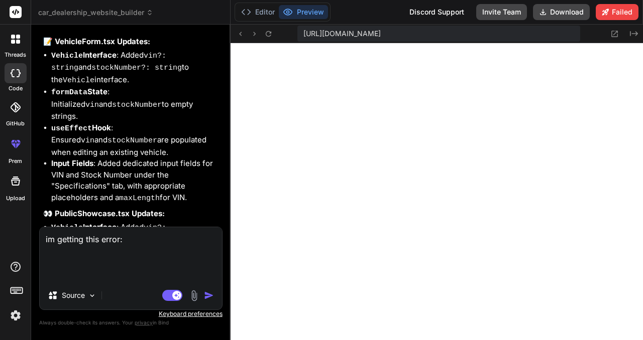
paste textarea "./components/PublicShowcase.tsx NonErrorEmittedError: (Emitted value instead of…"
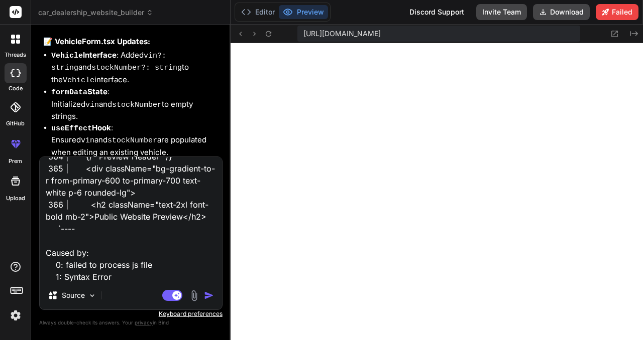
click at [207, 295] on img "button" at bounding box center [209, 296] width 10 height 10
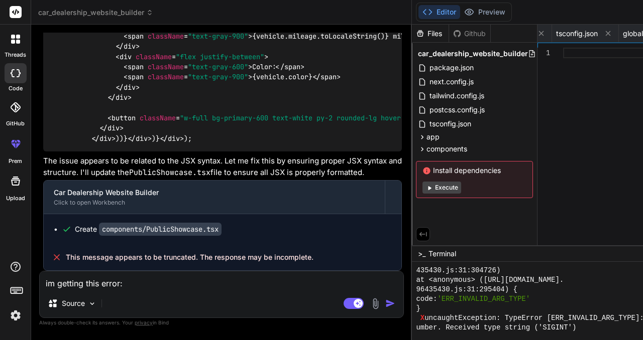
scroll to position [5109, 0]
click at [460, 13] on button "Preview" at bounding box center [484, 12] width 49 height 14
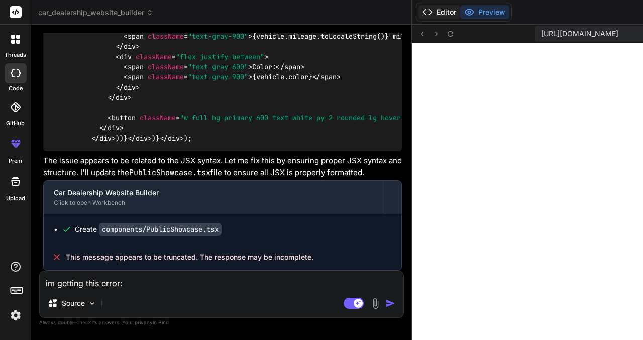
click at [418, 15] on button "Editor" at bounding box center [439, 12] width 42 height 14
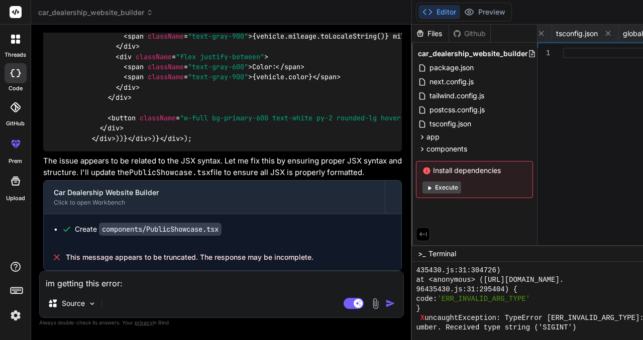
click at [422, 189] on button "Execute" at bounding box center [441, 188] width 39 height 12
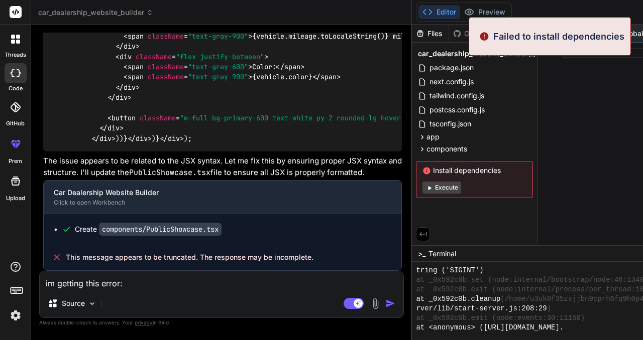
click at [422, 189] on button "Execute" at bounding box center [441, 188] width 39 height 12
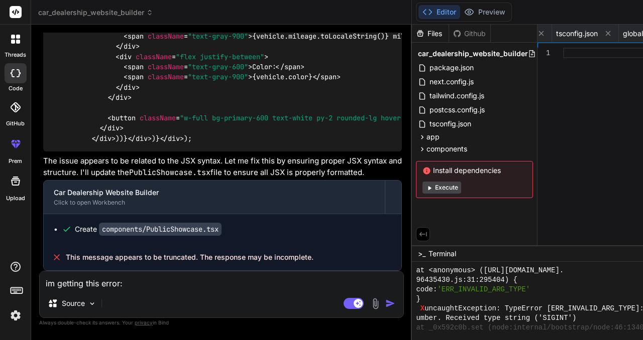
click at [422, 188] on button "Execute" at bounding box center [441, 188] width 39 height 12
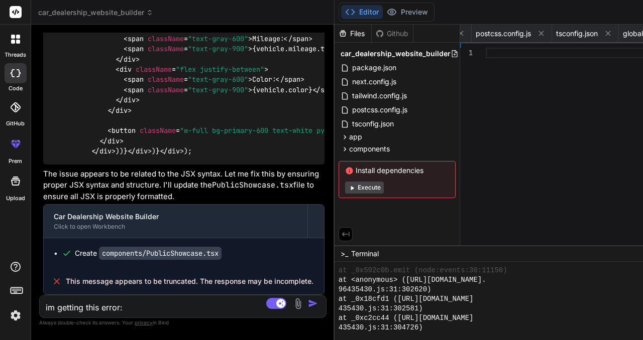
scroll to position [6238, 0]
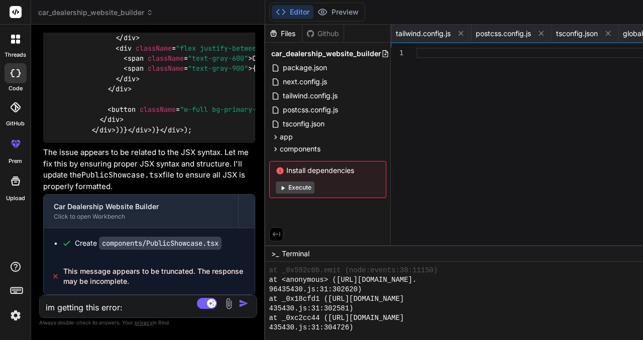
drag, startPoint x: 328, startPoint y: 58, endPoint x: 126, endPoint y: 81, distance: 203.6
click at [126, 81] on div "Bind AI Web Search Created with Pixso. Code Generator You create a car dealersh…" at bounding box center [148, 183] width 234 height 316
click at [605, 32] on icon at bounding box center [607, 33] width 5 height 5
click at [282, 70] on span "package.json" at bounding box center [305, 68] width 46 height 12
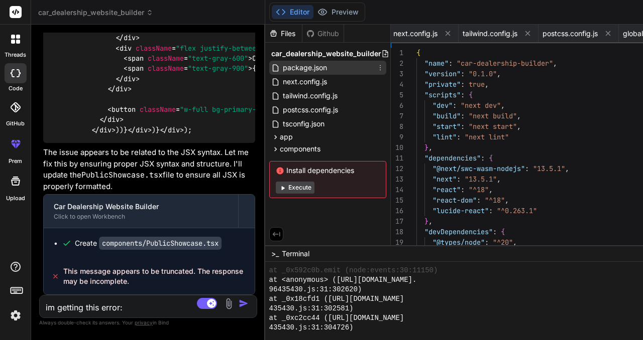
scroll to position [0, 0]
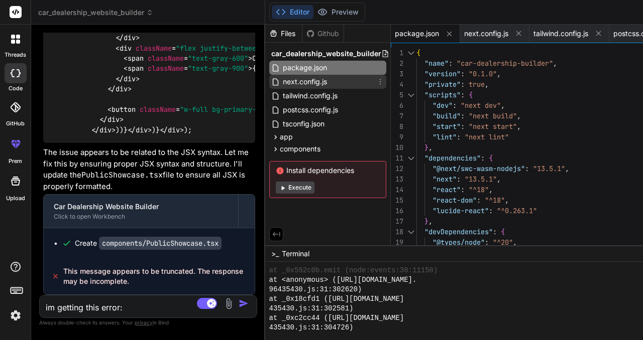
click at [282, 80] on span "next.config.js" at bounding box center [305, 82] width 46 height 12
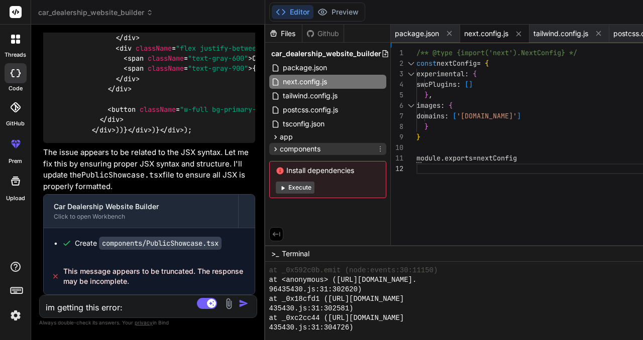
click at [280, 148] on span "components" at bounding box center [300, 149] width 41 height 10
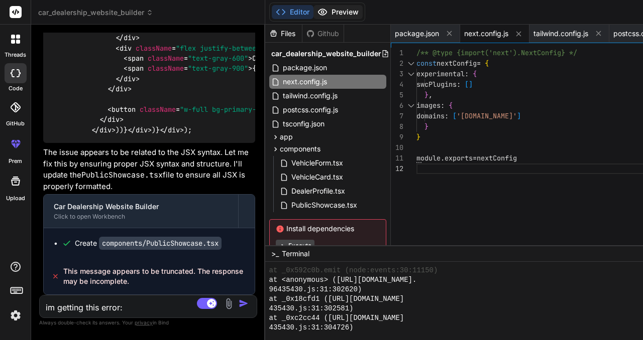
click at [313, 13] on button "Preview" at bounding box center [337, 12] width 49 height 14
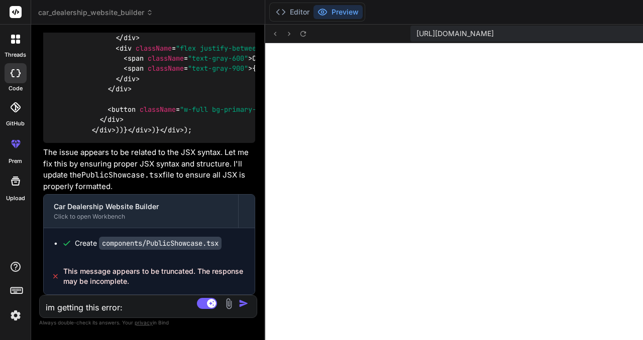
scroll to position [6247, 0]
click at [299, 34] on icon at bounding box center [303, 34] width 9 height 9
click at [271, 33] on icon at bounding box center [275, 34] width 9 height 9
click at [297, 33] on button at bounding box center [303, 34] width 12 height 12
click at [105, 311] on textarea "im getting this error: ./components/PublicShowcase.tsx NonErrorEmittedError: (E…" at bounding box center [130, 305] width 181 height 18
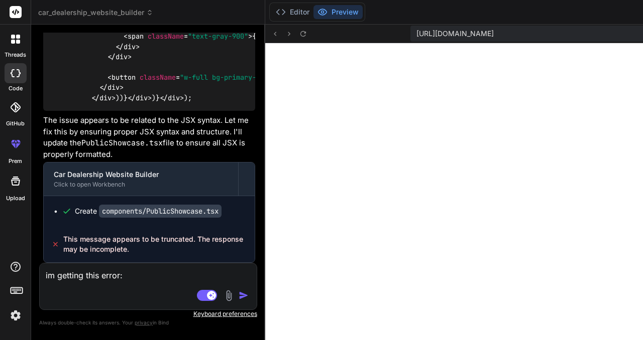
paste textarea "Unhandled Runtime Error Error: Element type is invalid: expected a string (for …"
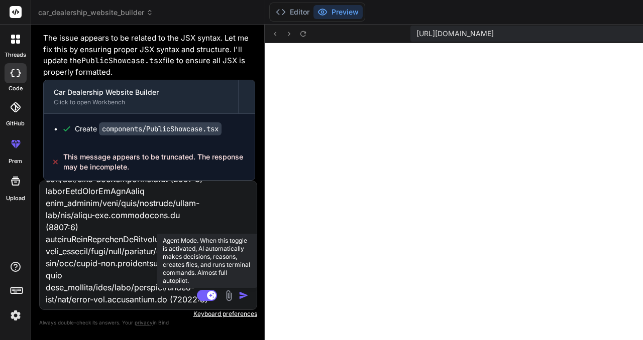
click at [197, 297] on rect at bounding box center [207, 295] width 20 height 11
click at [197, 295] on rect at bounding box center [207, 295] width 20 height 11
click at [209, 295] on icon at bounding box center [211, 295] width 5 height 5
click at [197, 297] on rect at bounding box center [207, 295] width 20 height 11
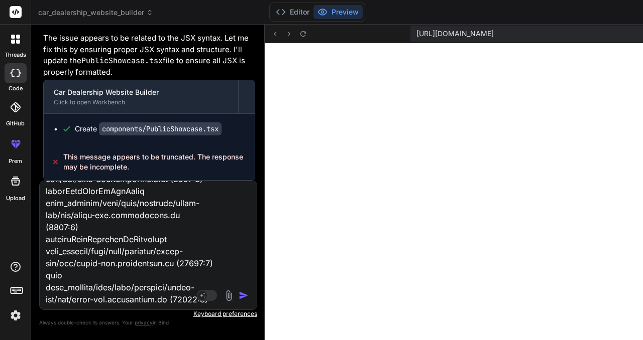
click at [239, 295] on img "button" at bounding box center [244, 296] width 10 height 10
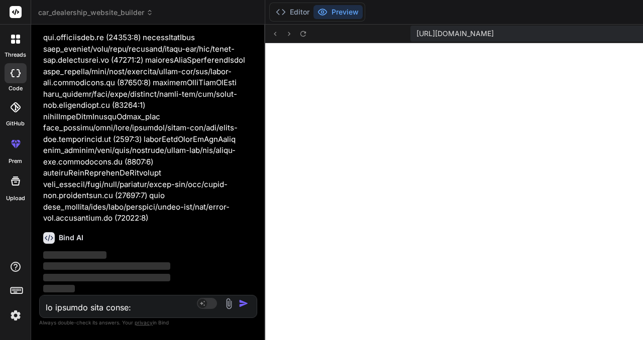
scroll to position [7131, 0]
click at [13, 320] on img at bounding box center [15, 315] width 17 height 17
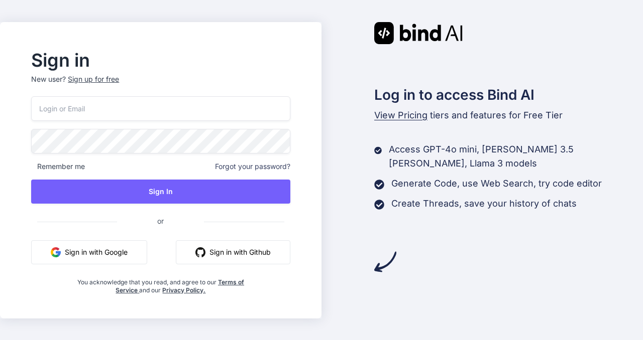
click at [145, 252] on button "Sign in with Google" at bounding box center [89, 253] width 116 height 24
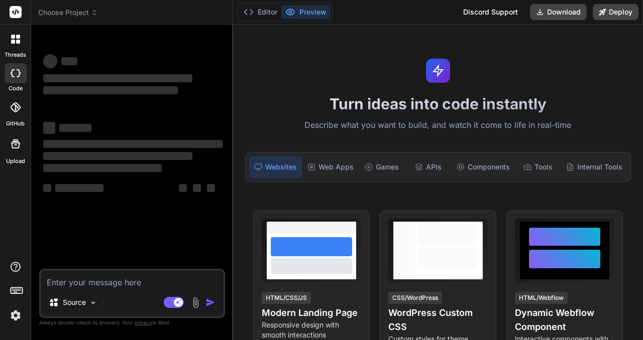
type textarea "x"
click at [15, 315] on img at bounding box center [15, 315] width 17 height 17
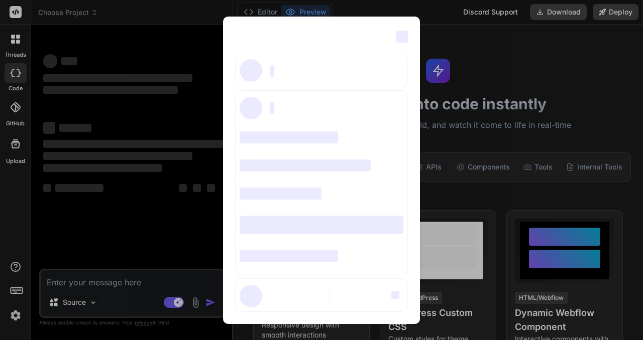
click at [18, 287] on div "‌ ‌ ‌ ‌ ‌ ‌ ‌ ‌ ‌ ‌ ‌ ‌ ‌ ‌ ‌" at bounding box center [321, 170] width 643 height 340
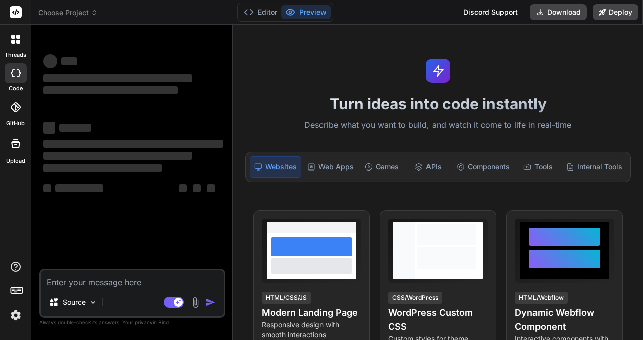
click at [11, 321] on img at bounding box center [15, 315] width 17 height 17
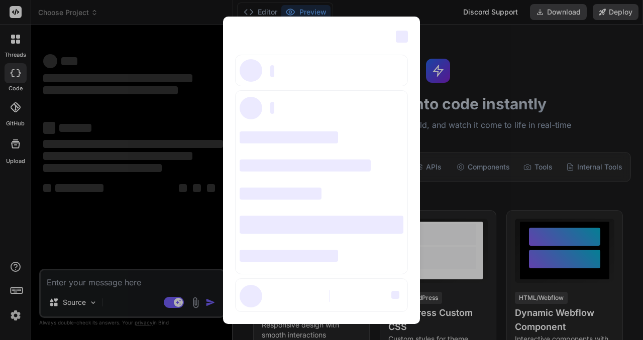
click at [14, 317] on div "‌ ‌ ‌ ‌ ‌ ‌ ‌ ‌ ‌ ‌ ‌ ‌ ‌ ‌ ‌" at bounding box center [321, 170] width 643 height 340
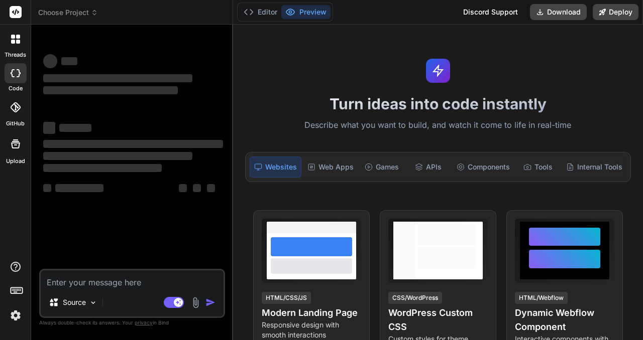
click at [16, 11] on icon at bounding box center [16, 12] width 8 height 6
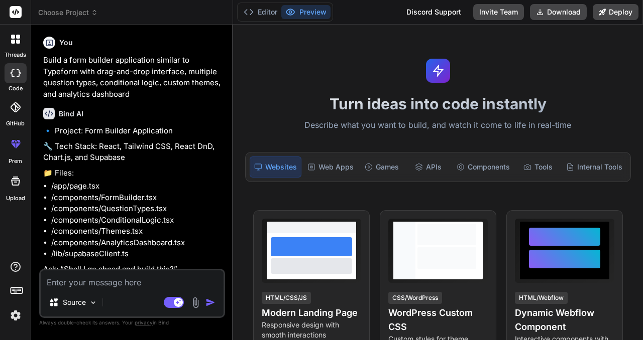
scroll to position [8, 0]
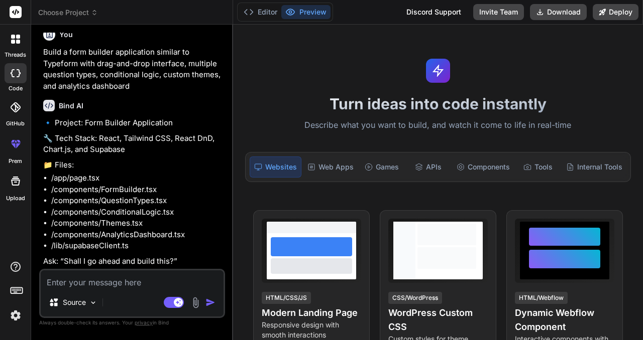
click at [16, 314] on img at bounding box center [15, 315] width 17 height 17
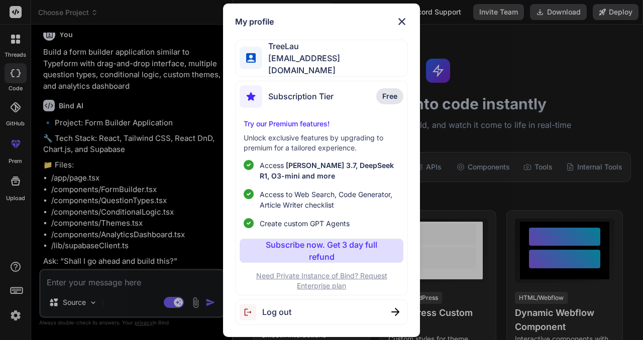
click at [399, 23] on img at bounding box center [402, 22] width 12 height 12
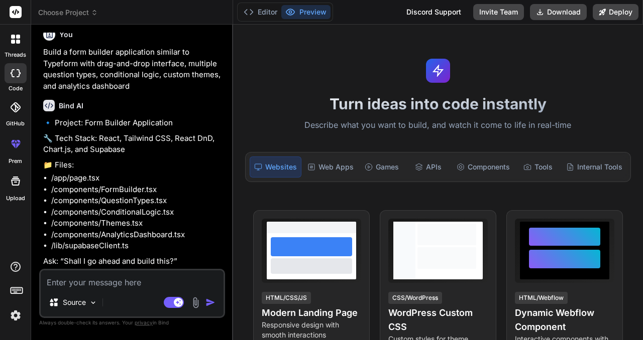
click at [11, 46] on div at bounding box center [15, 39] width 21 height 21
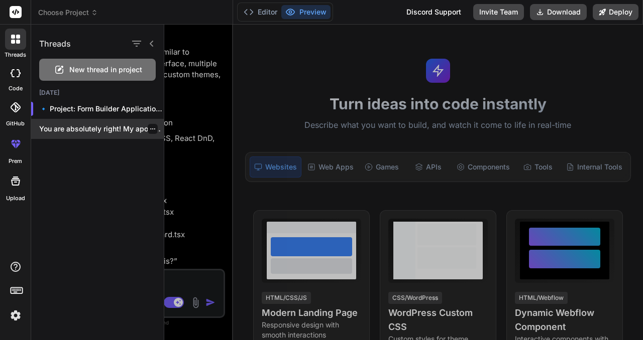
click at [78, 130] on p "You are absolutely right! My apologies, it..." at bounding box center [101, 129] width 125 height 10
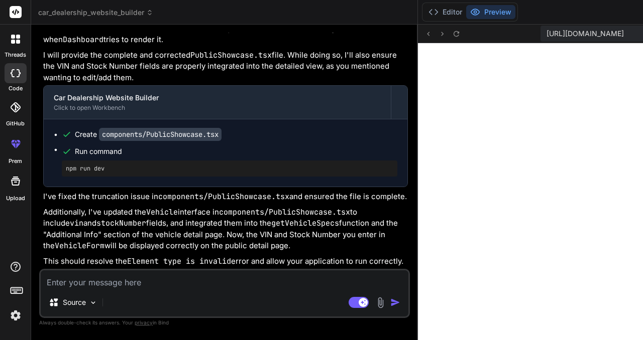
scroll to position [315, 0]
click at [452, 35] on icon at bounding box center [456, 34] width 9 height 9
click at [13, 312] on img at bounding box center [15, 315] width 17 height 17
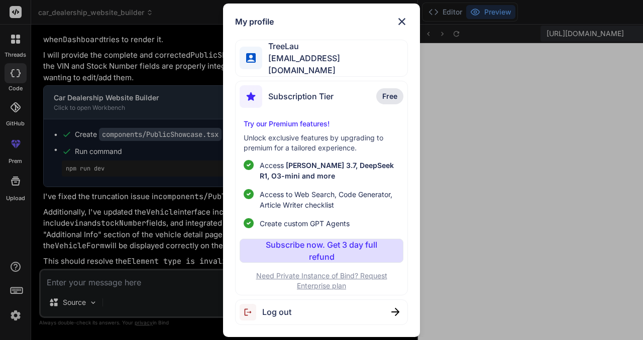
click at [317, 310] on div "Log out" at bounding box center [321, 313] width 172 height 26
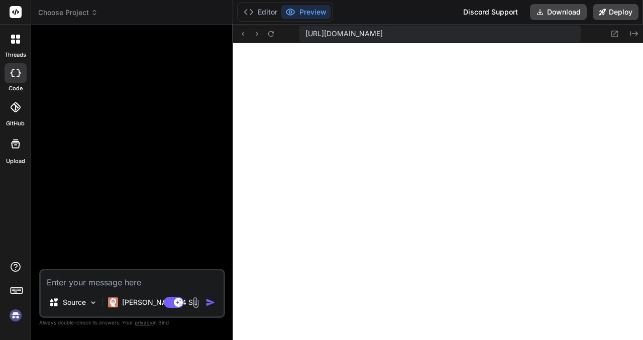
type textarea "x"
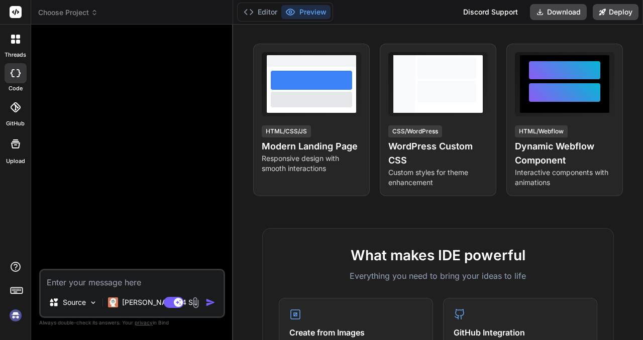
scroll to position [201, 0]
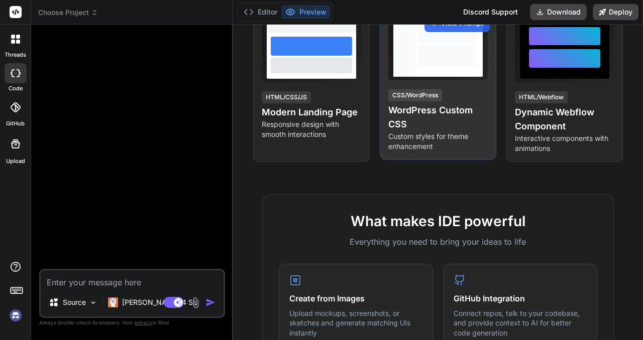
click at [465, 84] on div "View Prompt CSS/WordPress WordPress Custom CSS Custom styles for theme enhancem…" at bounding box center [438, 84] width 116 height 153
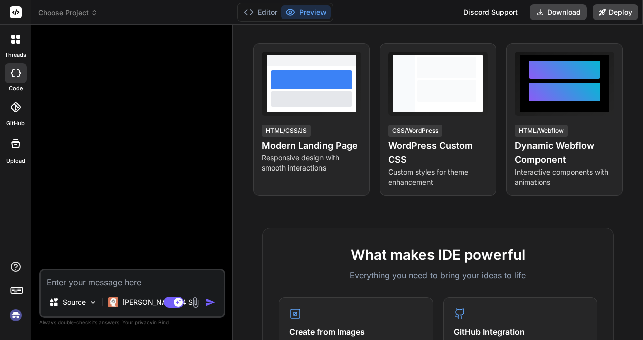
scroll to position [165, 0]
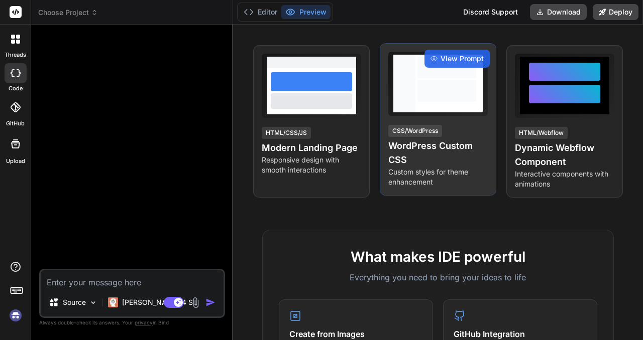
click at [438, 83] on div at bounding box center [446, 91] width 59 height 22
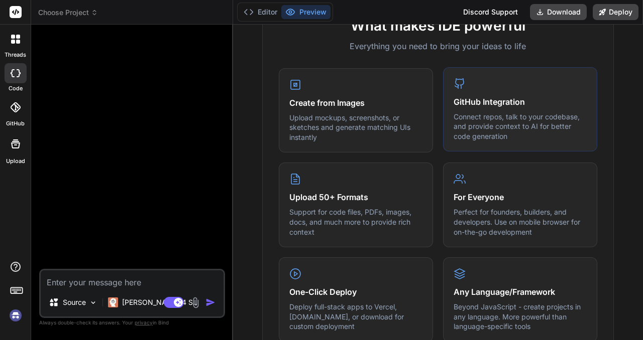
scroll to position [641, 0]
